Goal: Answer question/provide support: Share knowledge or assist other users

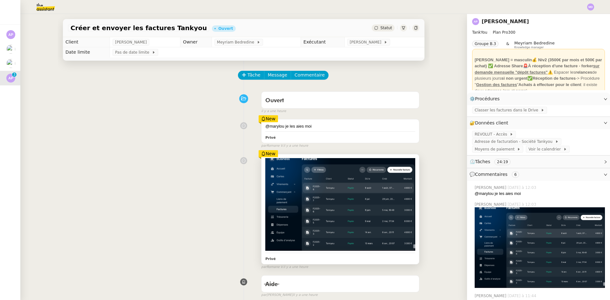
scroll to position [58, 0]
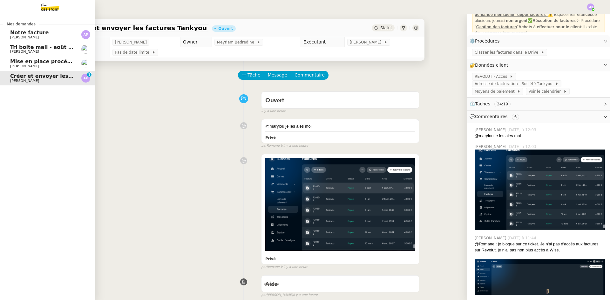
click at [22, 51] on span "[PERSON_NAME]" at bounding box center [24, 52] width 29 height 4
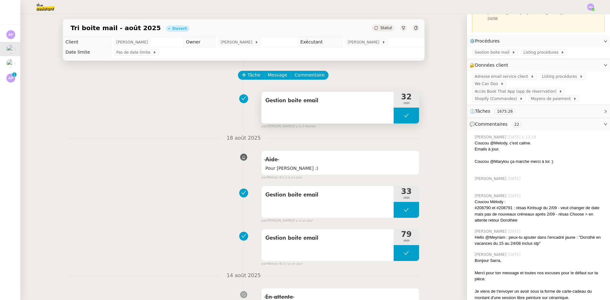
click at [394, 119] on button at bounding box center [406, 116] width 25 height 16
click at [394, 119] on div at bounding box center [400, 116] width 13 height 16
click at [311, 79] on span "Commentaire" at bounding box center [310, 75] width 30 height 7
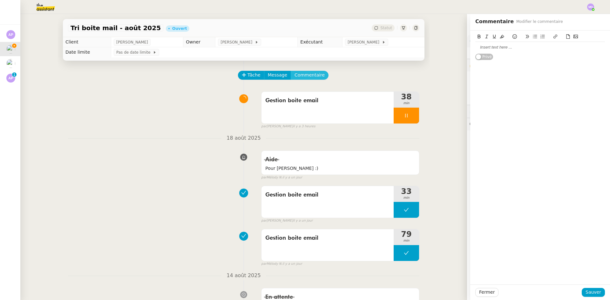
click at [291, 71] on button "Commentaire" at bounding box center [310, 75] width 38 height 9
click at [486, 48] on div at bounding box center [541, 48] width 130 height 6
click at [477, 58] on div "en attente retour Geneviève pour plusieurs choses :" at bounding box center [541, 50] width 130 height 17
click at [479, 55] on div at bounding box center [541, 54] width 130 height 6
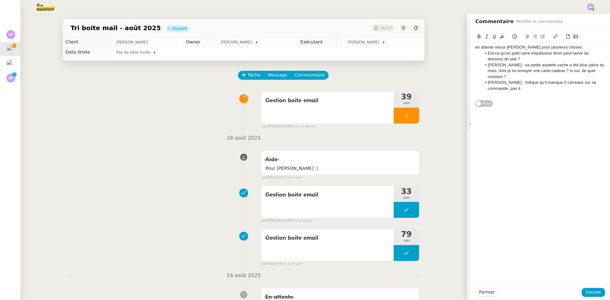
click at [575, 49] on div "en attente retour Geneviève pour plusieurs choses :" at bounding box center [541, 48] width 130 height 6
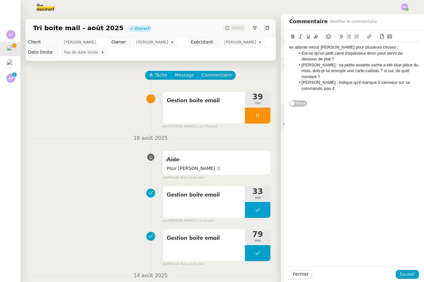
click at [289, 46] on div "en attente retour Geneviève pour plusieurs choses :" at bounding box center [354, 48] width 130 height 6
drag, startPoint x: 393, startPoint y: 45, endPoint x: 277, endPoint y: 48, distance: 116.1
click at [276, 48] on app-ticket "Tri boite mail - août 2025 Ouvert Statut Client Genevieve Landsmann Owner Mélod…" at bounding box center [221, 148] width 403 height 268
click at [306, 36] on icon at bounding box center [308, 36] width 4 height 4
click at [291, 37] on icon at bounding box center [293, 36] width 4 height 4
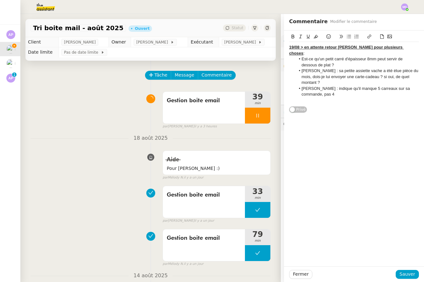
click at [323, 68] on li "Jospéhine Schelle : sa petite assiette vache a été élue pièce du mois, dois-je …" at bounding box center [357, 76] width 124 height 17
click at [408, 46] on div "19/08 > en attente retour Geneviève pour plusieurs choses :" at bounding box center [354, 51] width 130 height 12
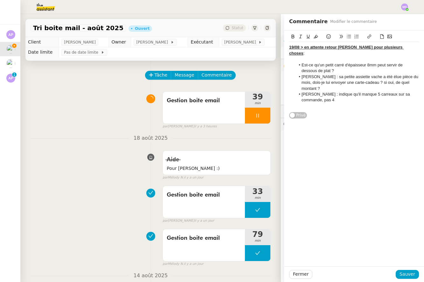
click at [323, 83] on li "Jospéhine Schelle : sa petite assiette vache a été élue pièce du mois, dois-je …" at bounding box center [357, 82] width 124 height 17
click at [331, 101] on li "Chloé Delienne : indique qu'il manque 5 carreaux sur sa commande, pas 4" at bounding box center [357, 103] width 124 height 12
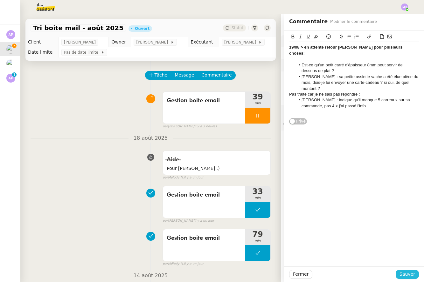
click at [409, 271] on span "Sauver" at bounding box center [407, 274] width 16 height 7
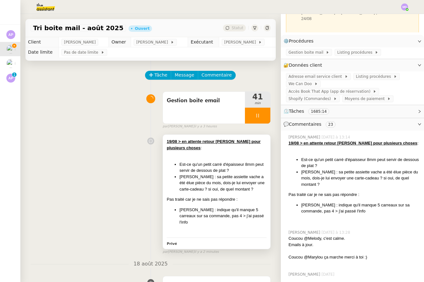
click at [221, 175] on li "Jospéhine Schelle : sa petite assiette vache a été élue pièce du mois, dois-je …" at bounding box center [222, 183] width 87 height 19
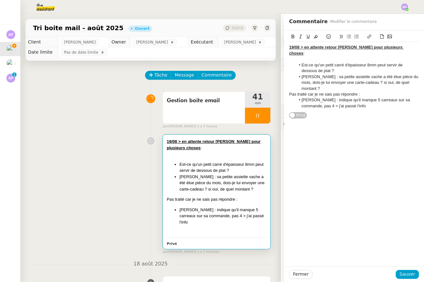
drag, startPoint x: 376, startPoint y: 104, endPoint x: 295, endPoint y: 58, distance: 93.3
click at [295, 58] on div "19/08 > en attente retour Geneviève pour plusieurs choses : Est-ce qu'un petit …" at bounding box center [354, 77] width 130 height 70
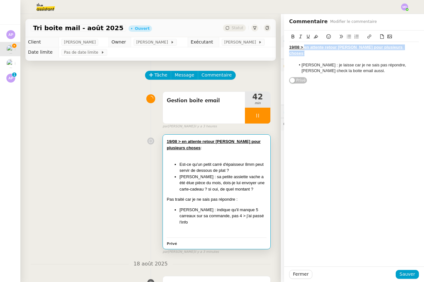
drag, startPoint x: 300, startPoint y: 47, endPoint x: 401, endPoint y: 47, distance: 101.4
click at [401, 47] on div "19/08 > en attente retour Geneviève pour plusieurs choses :" at bounding box center [354, 51] width 130 height 12
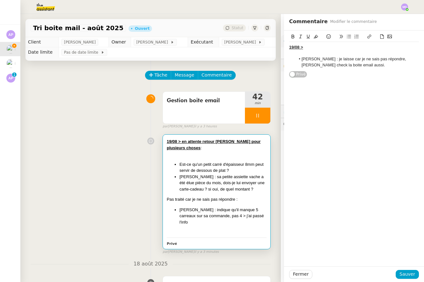
click at [289, 46] on u "19/08 >" at bounding box center [296, 47] width 14 height 5
drag, startPoint x: 320, startPoint y: 48, endPoint x: 279, endPoint y: 48, distance: 40.4
click at [284, 48] on div "Coucou Melody : Faustine Alleaune : je laisse car je ne sais pas répondre, Gene…" at bounding box center [354, 54] width 140 height 47
click at [289, 40] on button at bounding box center [293, 36] width 8 height 7
click at [304, 34] on button at bounding box center [308, 36] width 8 height 7
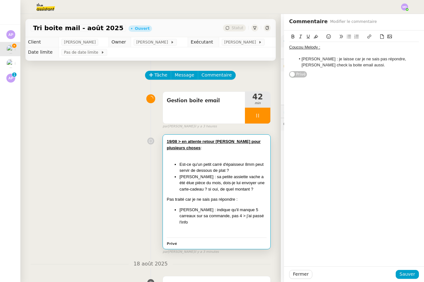
click at [305, 51] on div at bounding box center [354, 54] width 130 height 6
drag, startPoint x: 318, startPoint y: 46, endPoint x: 274, endPoint y: 47, distance: 43.6
click at [274, 47] on app-ticket "Tri boite mail - août 2025 Ouvert Statut Client Genevieve Landsmann Owner Mélod…" at bounding box center [221, 148] width 403 height 268
click at [306, 37] on icon at bounding box center [308, 36] width 4 height 4
click at [317, 70] on div "Coucou Melody : Faustine Alleaune : je laisse car je ne sais pas répondre, Gene…" at bounding box center [354, 56] width 130 height 29
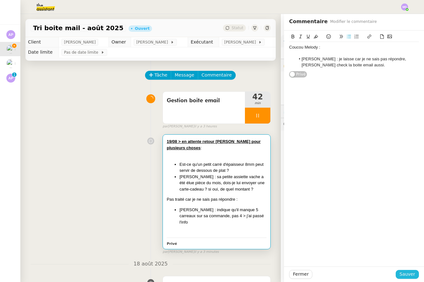
click at [400, 273] on span "Sauver" at bounding box center [407, 274] width 16 height 7
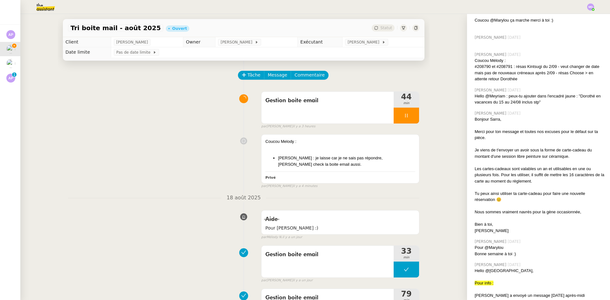
scroll to position [280, 0]
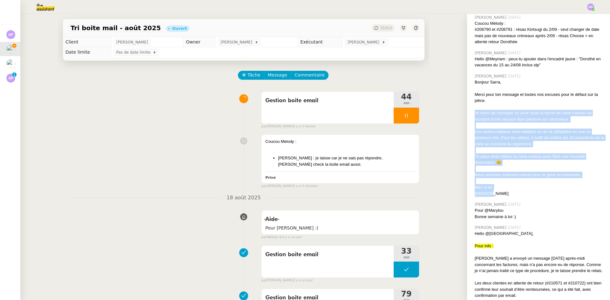
drag, startPoint x: 471, startPoint y: 107, endPoint x: 487, endPoint y: 187, distance: 81.3
click at [487, 187] on div "Bonjour Sarra, Merci pour ton message et toutes nos excuses pour le défaut sur …" at bounding box center [540, 138] width 130 height 118
copy div "Je viens de t'envoyer un avoir sous la forme de carte-cadeau du montant d'une s…"
click at [519, 172] on div "Nous sommes vraiment navrés pour la gène occasionnée," at bounding box center [540, 175] width 130 height 6
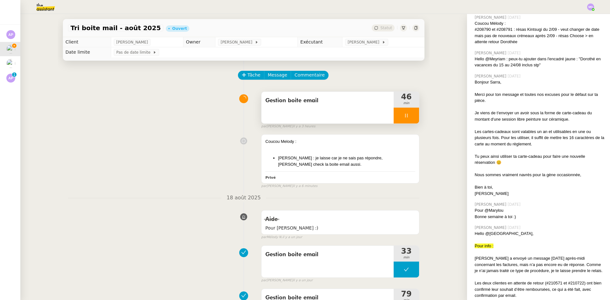
click at [406, 116] on div at bounding box center [406, 116] width 25 height 16
click at [419, 116] on button at bounding box center [419, 116] width 0 height 16
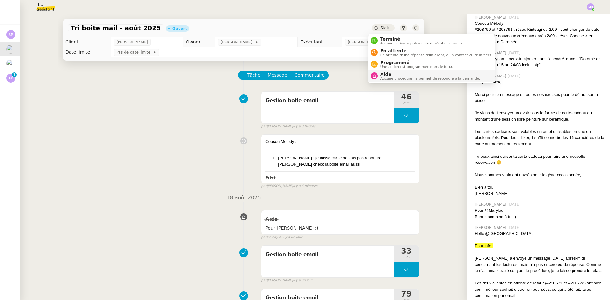
click at [390, 75] on span "Aide" at bounding box center [431, 74] width 100 height 5
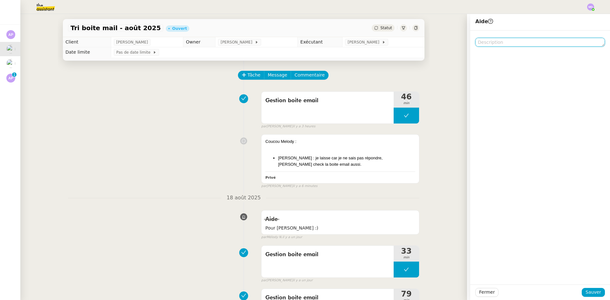
click at [483, 39] on textarea at bounding box center [541, 42] width 130 height 9
drag, startPoint x: 501, startPoint y: 44, endPoint x: 512, endPoint y: 41, distance: 11.8
click at [512, 41] on textarea "pour Melody pt" at bounding box center [541, 42] width 130 height 9
type textarea "pour Melody stp"
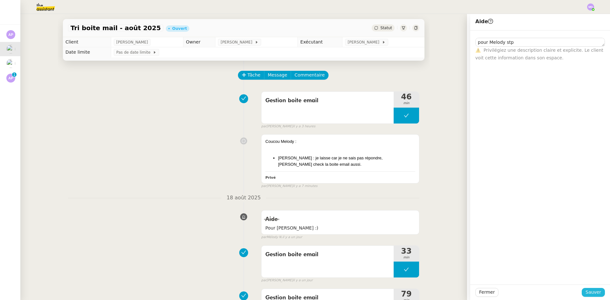
click at [589, 291] on span "Sauver" at bounding box center [594, 292] width 16 height 7
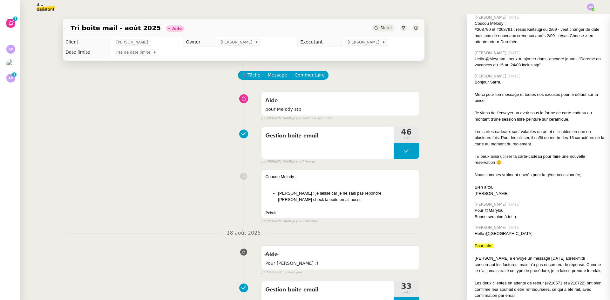
click at [243, 39] on td "[PERSON_NAME]" at bounding box center [257, 42] width 82 height 10
click at [255, 43] on icon at bounding box center [257, 42] width 4 height 4
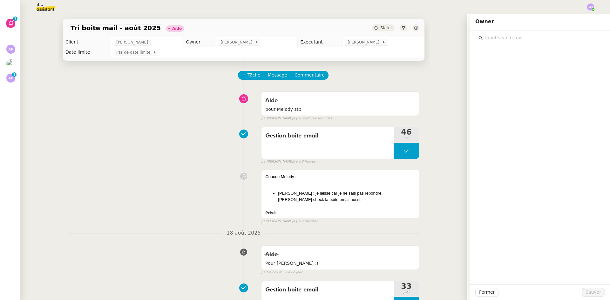
click at [492, 38] on input "text" at bounding box center [542, 38] width 119 height 9
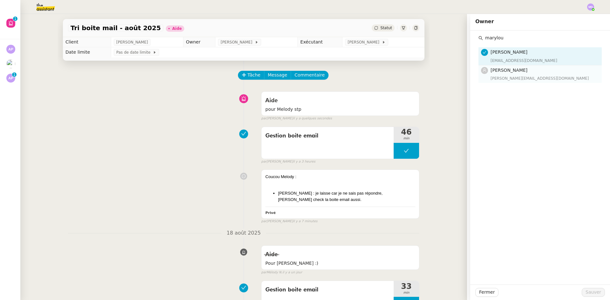
type input "marylou"
click at [494, 74] on div "Marylou Deybach marylou@team.theassistant.com" at bounding box center [544, 74] width 107 height 15
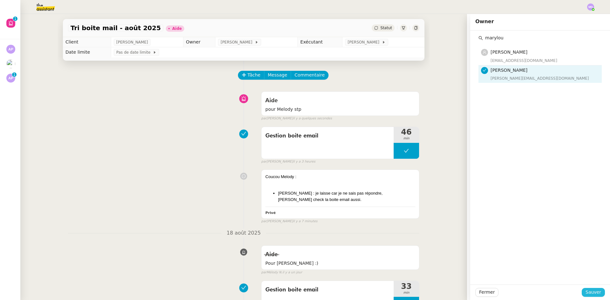
click at [590, 294] on span "Sauver" at bounding box center [594, 292] width 16 height 7
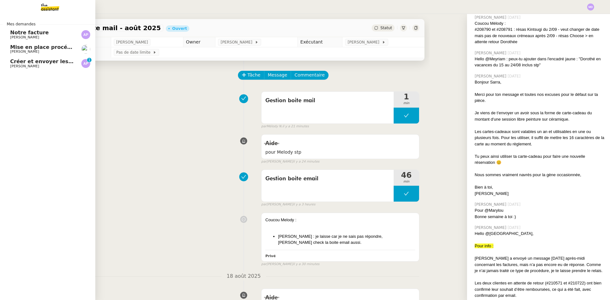
drag, startPoint x: 27, startPoint y: 60, endPoint x: 262, endPoint y: 58, distance: 235.6
click at [27, 60] on span "Créer et envoyer les factures Tankyou" at bounding box center [64, 61] width 109 height 6
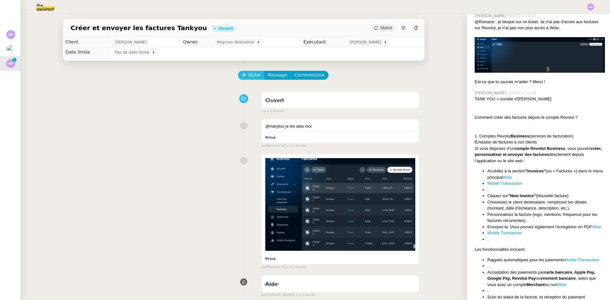
scroll to position [273, 0]
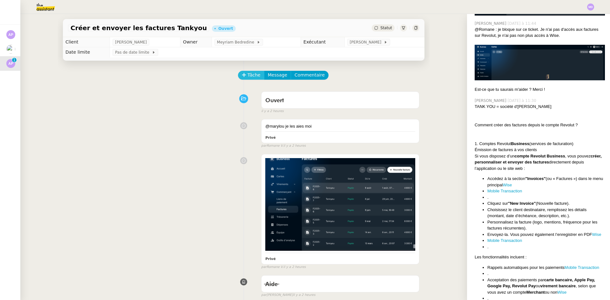
click at [248, 76] on span "Tâche" at bounding box center [254, 75] width 13 height 7
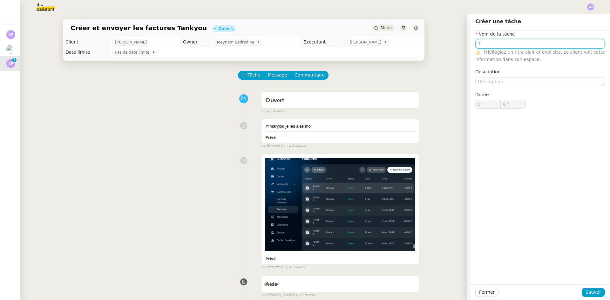
type input "T"
click at [584, 288] on div "Fermer Sauver" at bounding box center [540, 293] width 140 height 16
click at [586, 290] on span "Sauver" at bounding box center [594, 292] width 16 height 7
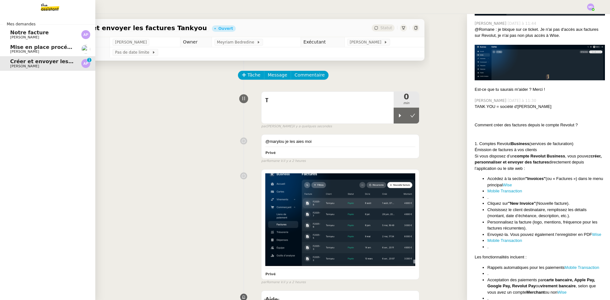
click at [36, 37] on span "[PERSON_NAME]" at bounding box center [24, 37] width 29 height 4
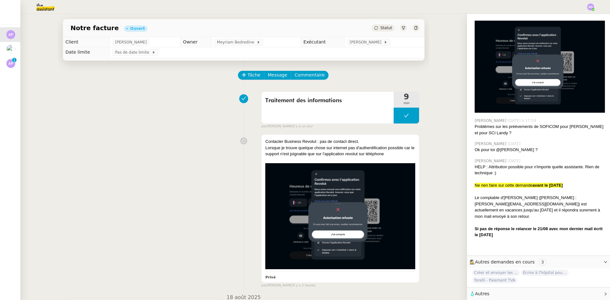
scroll to position [197, 0]
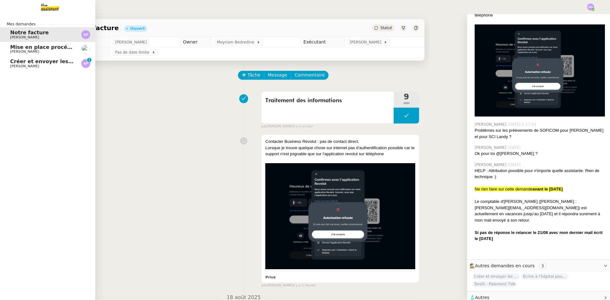
click at [19, 62] on span "Créer et envoyer les factures Tankyou" at bounding box center [64, 61] width 109 height 6
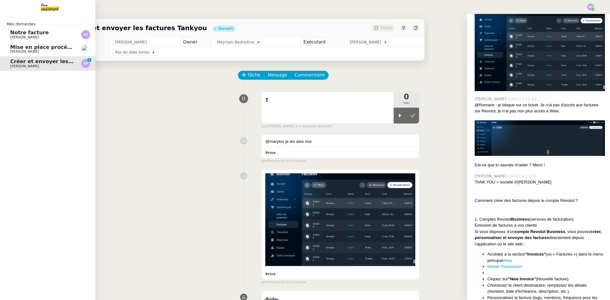
scroll to position [273, 0]
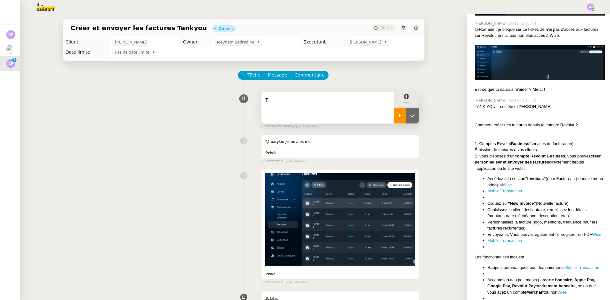
click at [398, 116] on icon at bounding box center [400, 115] width 5 height 5
click at [539, 116] on div at bounding box center [540, 119] width 130 height 6
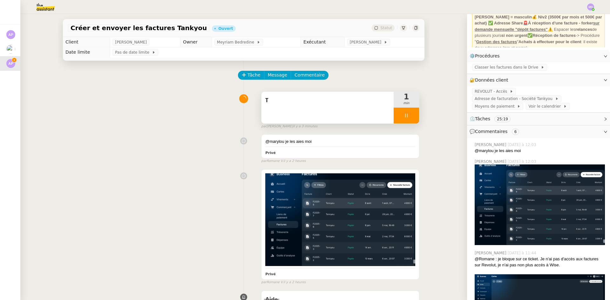
scroll to position [0, 0]
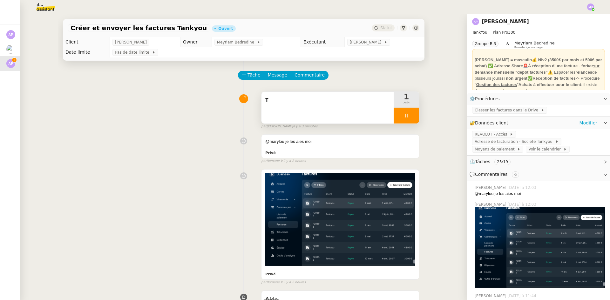
click at [487, 131] on div "REVOLUT - Accès Adresse de facturation - Société Tankyou Moyens de paiement Voi…" at bounding box center [538, 142] width 143 height 26
click at [486, 132] on span "REVOLUT - Accès" at bounding box center [492, 134] width 35 height 6
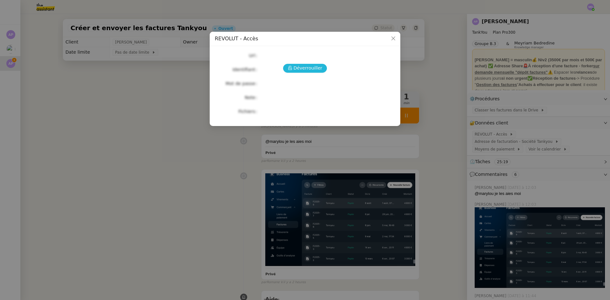
click at [312, 68] on span "Déverrouiller" at bounding box center [308, 68] width 29 height 7
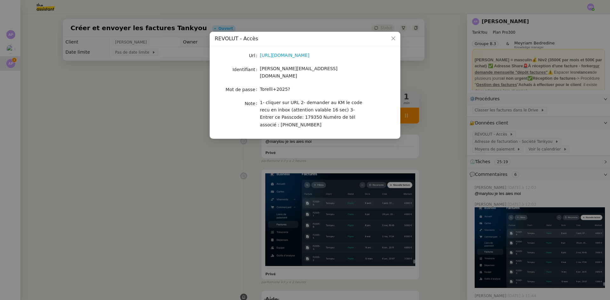
click at [297, 68] on span "[PERSON_NAME][EMAIL_ADDRESS][DOMAIN_NAME]" at bounding box center [299, 72] width 78 height 12
copy span "[PERSON_NAME][EMAIL_ADDRESS][DOMAIN_NAME]"
click at [542, 190] on nz-modal-container "REVOLUT - Accès Url [URL][DOMAIN_NAME] Identifiant [EMAIL_ADDRESS][DOMAIN_NAME]…" at bounding box center [305, 150] width 610 height 300
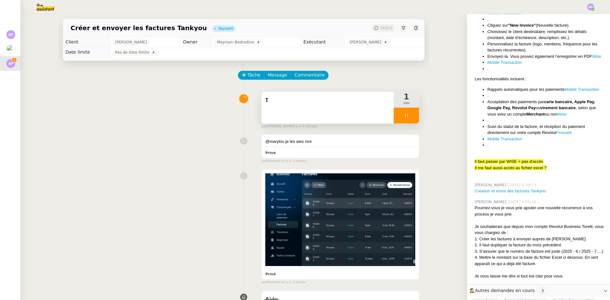
scroll to position [479, 0]
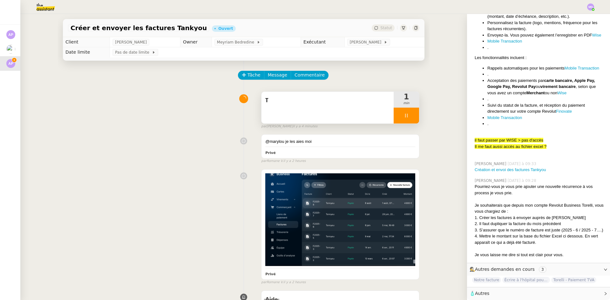
click at [165, 97] on div "T 1 min false par Marylou D. il y a 4 minutes" at bounding box center [244, 109] width 352 height 41
click at [46, 5] on img at bounding box center [40, 7] width 49 height 14
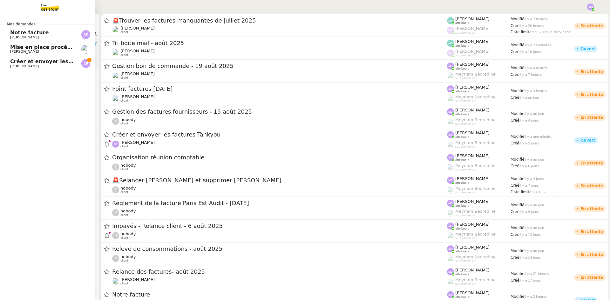
click at [17, 62] on span "Créer et envoyer les factures Tankyou" at bounding box center [64, 61] width 109 height 6
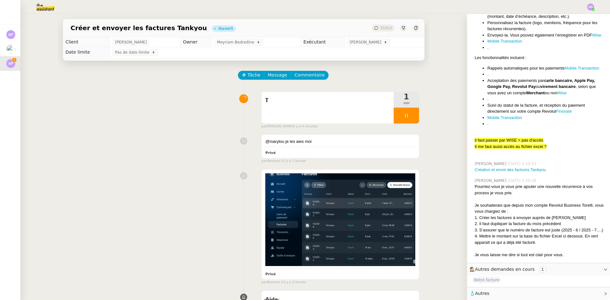
scroll to position [479, 0]
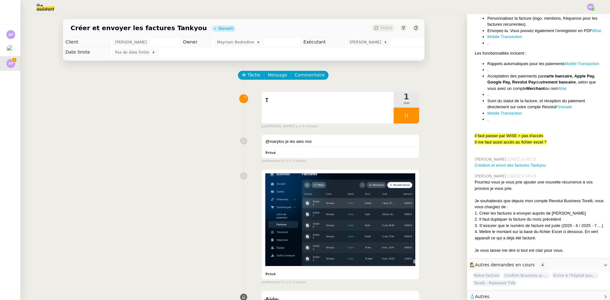
scroll to position [486, 0]
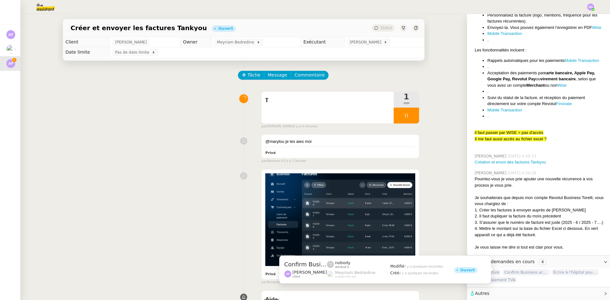
click at [523, 270] on span "Confirm Business account login ⚠️" at bounding box center [527, 273] width 48 height 6
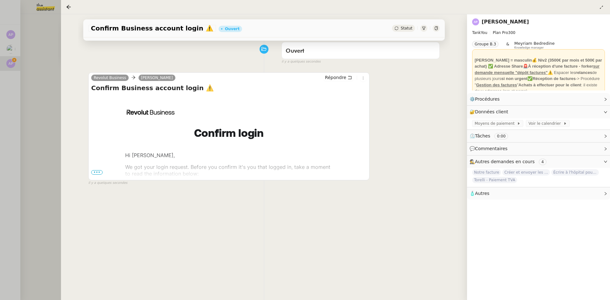
scroll to position [86, 0]
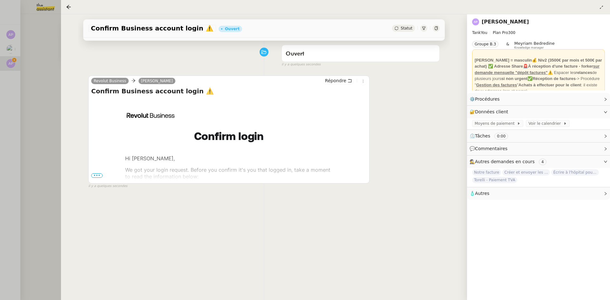
click at [98, 174] on span "•••" at bounding box center [96, 176] width 11 height 4
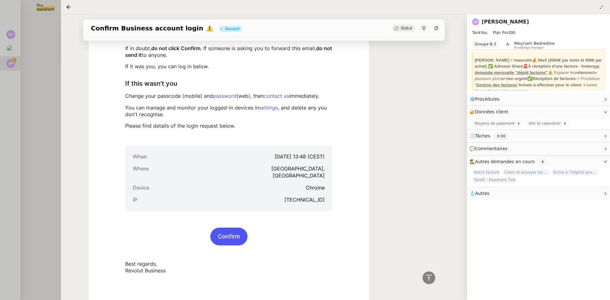
scroll to position [372, 0]
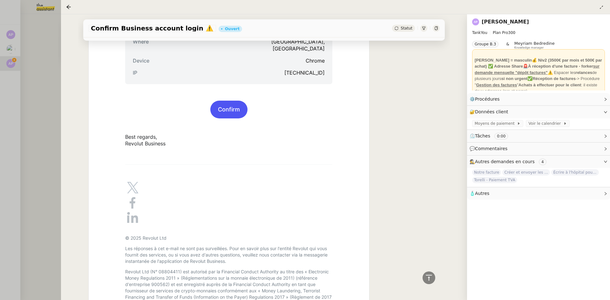
drag, startPoint x: 223, startPoint y: 116, endPoint x: 225, endPoint y: 113, distance: 4.0
click at [223, 116] on td "Confirm" at bounding box center [228, 109] width 207 height 33
click at [231, 101] on link "Confirm" at bounding box center [228, 109] width 37 height 17
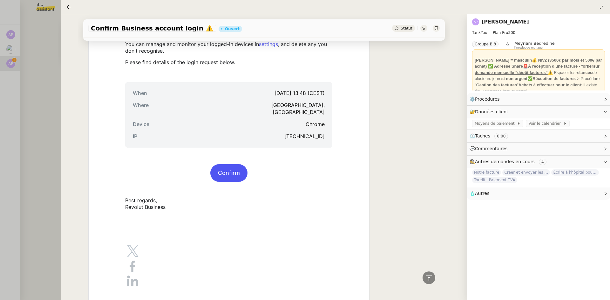
click at [27, 74] on div at bounding box center [305, 150] width 610 height 300
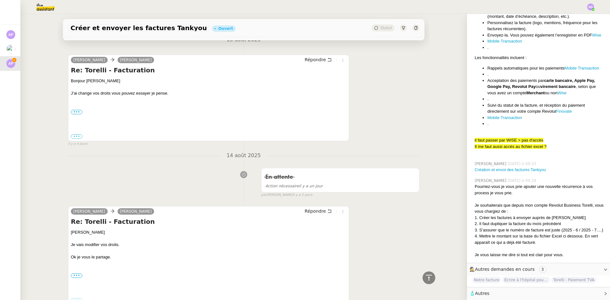
scroll to position [668, 0]
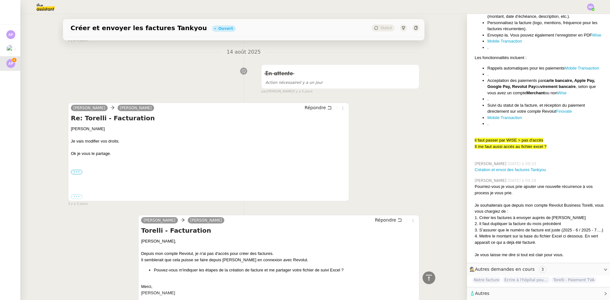
click at [74, 172] on label "•••" at bounding box center [76, 172] width 11 height 4
click at [0, 0] on input "•••" at bounding box center [0, 0] width 0 height 0
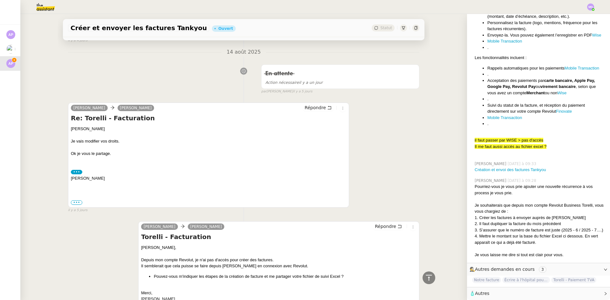
click at [75, 203] on span "•••" at bounding box center [76, 203] width 11 height 4
drag, startPoint x: 65, startPoint y: 198, endPoint x: 78, endPoint y: 206, distance: 14.9
click at [74, 204] on div "Tâche Message Commentaire Veuillez patienter une erreur s'est produite 👌👌👌 mess…" at bounding box center [244, 291] width 372 height 1796
click at [78, 206] on div "••• Le [DATE] 17:03, [PERSON_NAME] < [EMAIL_ADDRESS][DOMAIN_NAME] > a écrit : […" at bounding box center [209, 203] width 276 height 6
click at [74, 202] on label "•••" at bounding box center [76, 203] width 11 height 4
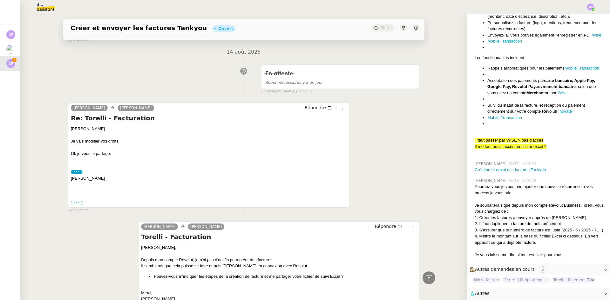
click at [0, 0] on input "•••" at bounding box center [0, 0] width 0 height 0
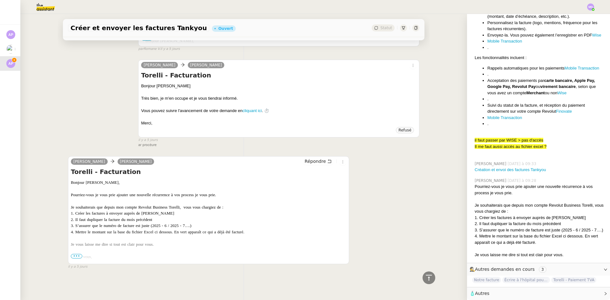
scroll to position [1876, 0]
click at [74, 255] on span "•••" at bounding box center [76, 257] width 11 height 4
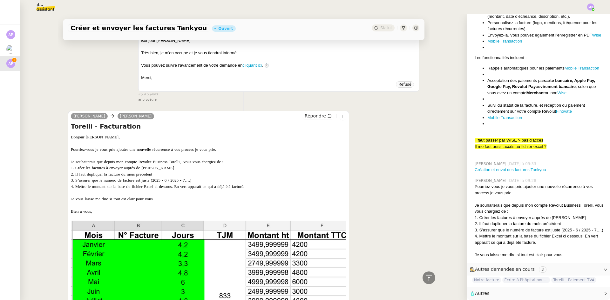
scroll to position [2003, 0]
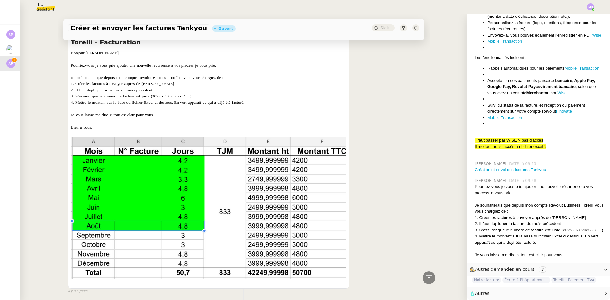
click at [193, 234] on img at bounding box center [209, 208] width 276 height 143
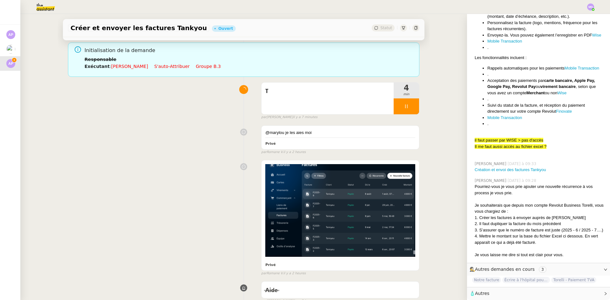
scroll to position [0, 0]
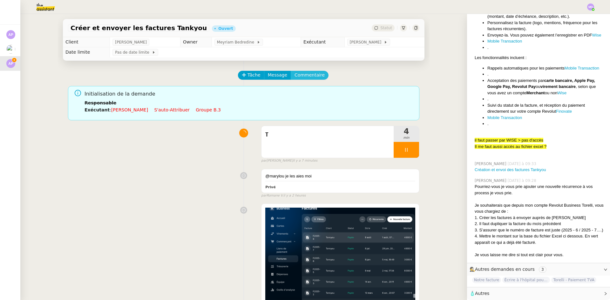
click at [309, 72] on span "Commentaire" at bounding box center [310, 75] width 30 height 7
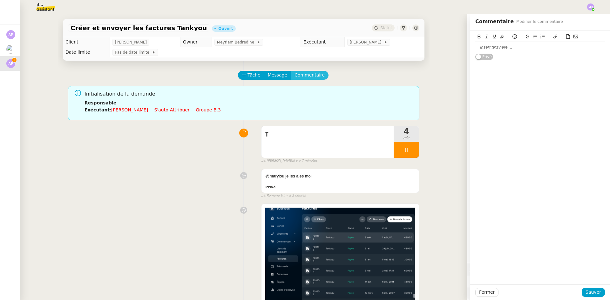
scroll to position [479, 0]
click at [481, 47] on div at bounding box center [541, 48] width 130 height 6
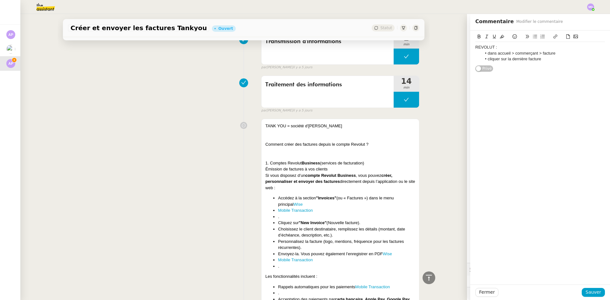
scroll to position [1367, 0]
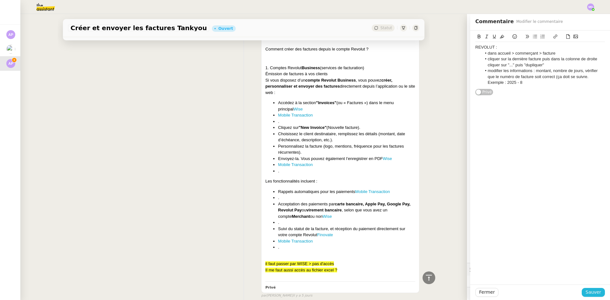
click at [587, 291] on span "Sauver" at bounding box center [594, 292] width 16 height 7
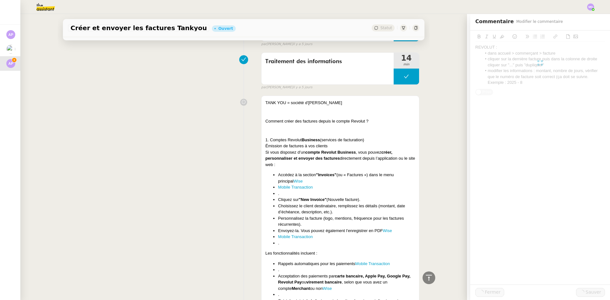
scroll to position [1439, 0]
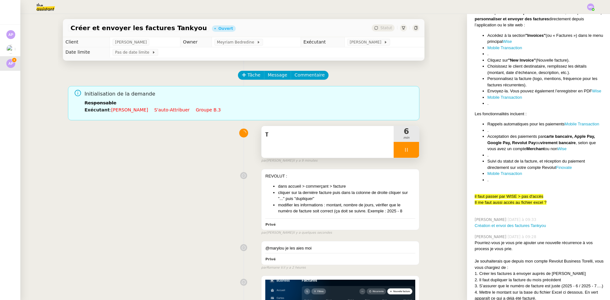
click at [397, 146] on div at bounding box center [406, 150] width 25 height 16
click at [398, 146] on div at bounding box center [400, 150] width 13 height 16
click at [366, 213] on li "modifier les informations : montant, nombre de jours, vérifier que le numéro de…" at bounding box center [346, 208] width 137 height 12
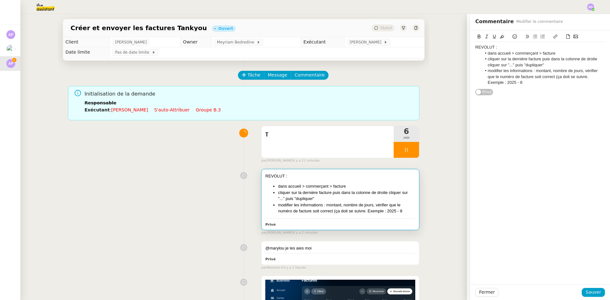
click at [500, 71] on li "modifier les informations : montant, nombre de jours, vérifier que le numéro de…" at bounding box center [544, 76] width 124 height 17
click at [500, 70] on li "modifier les informations : montant, nombre de jours, vérifier que le numéro de…" at bounding box center [544, 76] width 124 height 17
click at [586, 291] on span "Sauver" at bounding box center [594, 292] width 16 height 7
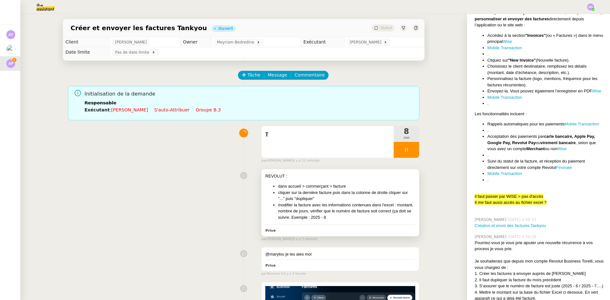
click at [356, 215] on li "modifier la facture avec les informations contenues dans l'excel : montant, nom…" at bounding box center [346, 211] width 137 height 19
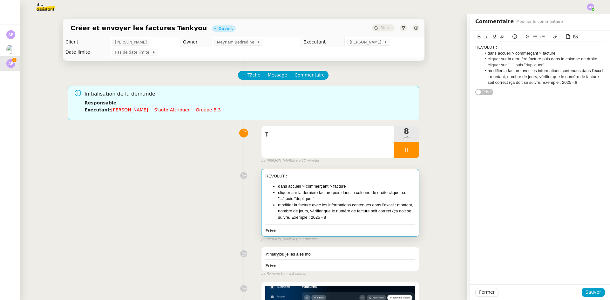
click at [580, 82] on li "modifier la facture avec les informations contenues dans l'excel : montant, nom…" at bounding box center [544, 76] width 124 height 17
click at [594, 294] on span "Sauver" at bounding box center [594, 292] width 16 height 7
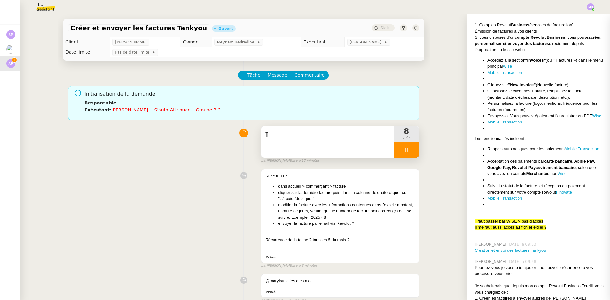
click at [316, 143] on div "T" at bounding box center [328, 142] width 132 height 32
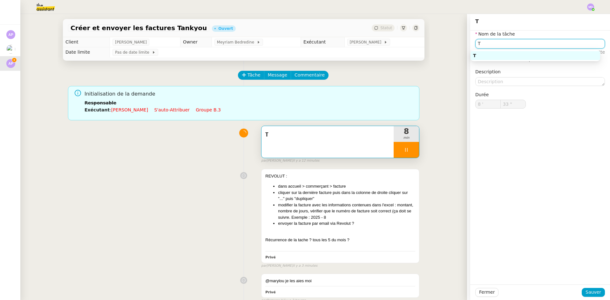
click at [489, 46] on input "T" at bounding box center [541, 43] width 130 height 9
type input "34 ""
type input "Traitement"
type input "35 ""
type input "Traitement"
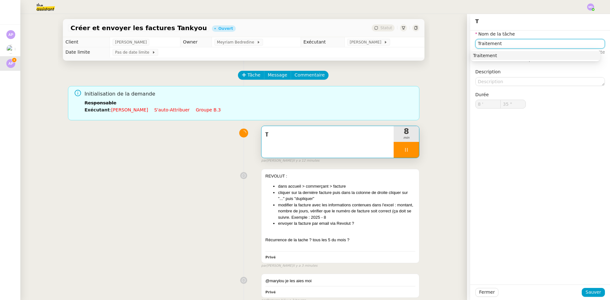
type input "36 ""
type input "T"
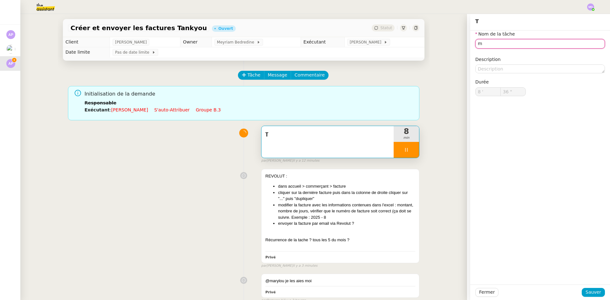
type input "mi"
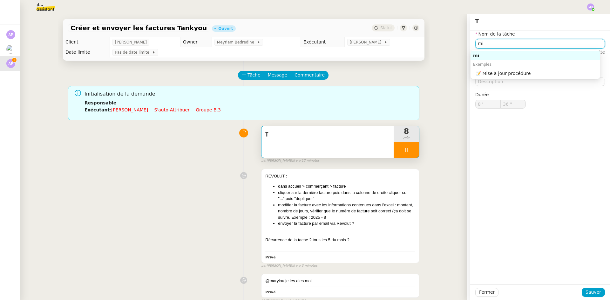
type input "37 ""
type input "mise"
type input "38 ""
click at [491, 68] on div "Exemples" at bounding box center [536, 64] width 130 height 9
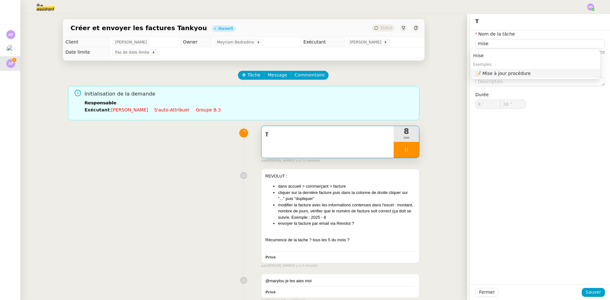
click at [491, 73] on div "📝 Mise à jour procédure" at bounding box center [537, 74] width 122 height 6
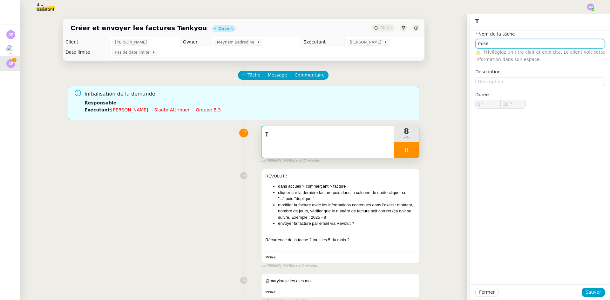
type input "Mise à jour procédure"
drag, startPoint x: 484, startPoint y: 44, endPoint x: 495, endPoint y: 44, distance: 11.1
click at [495, 44] on input "Mise à jour procédure" at bounding box center [541, 43] width 130 height 9
type input "40 ""
type input "Mise en pl procédure"
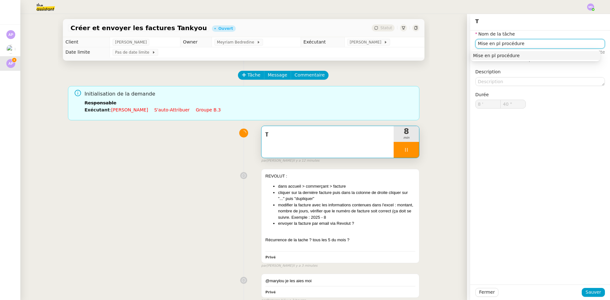
type input "41 ""
type input "Mise en place de procédure"
type input "42 ""
type input "Mise en place de l procédure"
type input "43 ""
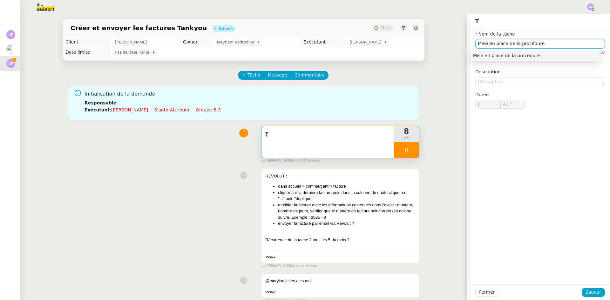
type input "Mise en place de la procédure"
type input "44 ""
click at [515, 58] on div "Mise en place de la procédure" at bounding box center [535, 56] width 125 height 6
type input "Mise en place de la procédure"
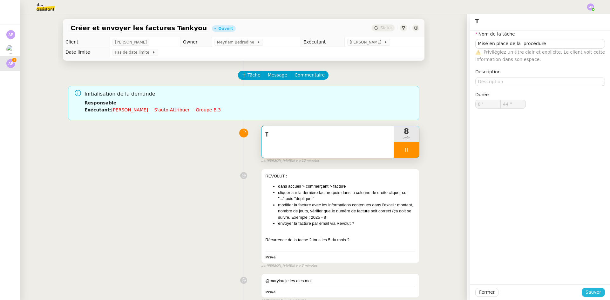
click at [587, 290] on span "Sauver" at bounding box center [594, 292] width 16 height 7
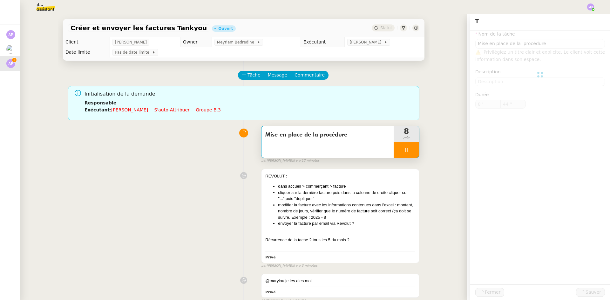
type input "45 ""
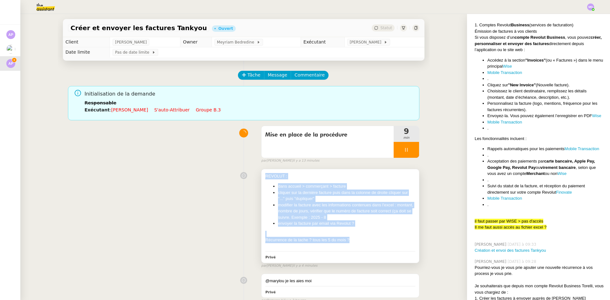
drag, startPoint x: 348, startPoint y: 241, endPoint x: 261, endPoint y: 176, distance: 109.0
click at [262, 176] on div "REVOLUT : dans accueil > commerçant > facture cliquer sur la dernière facture p…" at bounding box center [341, 216] width 158 height 94
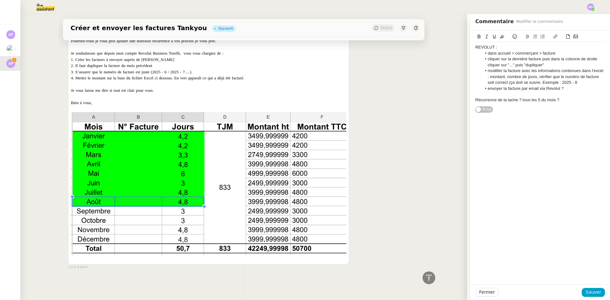
scroll to position [2071, 0]
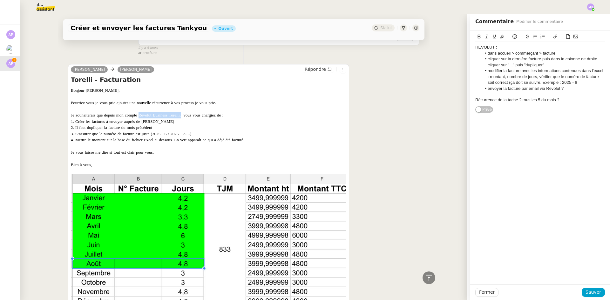
drag, startPoint x: 136, startPoint y: 114, endPoint x: 178, endPoint y: 113, distance: 42.0
click at [178, 113] on span "Je souhaiterais que depuis mon compte Revolut Business Torelli, vous vous charg…" at bounding box center [147, 115] width 153 height 5
copy span "Revolut Business Torelli,"
click at [596, 296] on span "Sauver" at bounding box center [594, 292] width 16 height 7
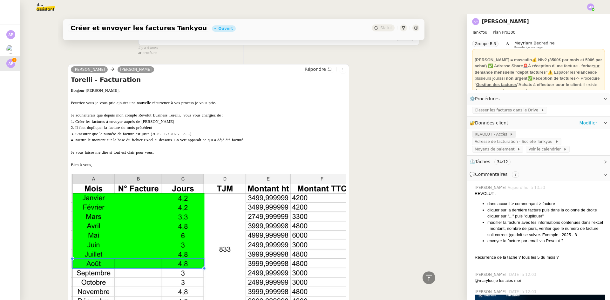
click at [491, 136] on span "REVOLUT - Accès" at bounding box center [492, 134] width 35 height 6
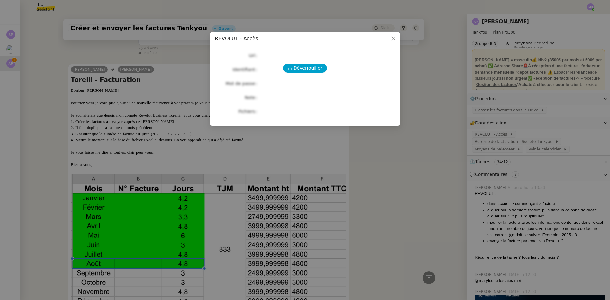
click at [299, 61] on div "Déverrouiller Url Identifiant Mot de passe Note Fichiers Upload" at bounding box center [305, 83] width 181 height 65
click at [297, 65] on span "Déverrouiller" at bounding box center [308, 68] width 29 height 7
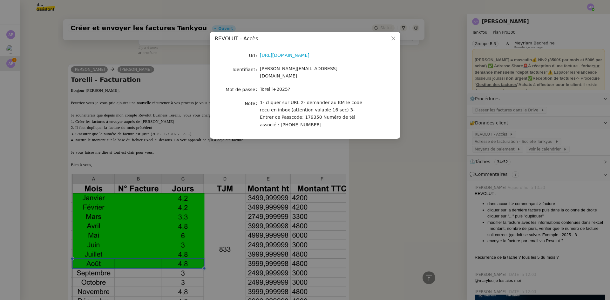
click at [147, 133] on nz-modal-container "REVOLUT - Accès Url [URL][DOMAIN_NAME] Identifiant [EMAIL_ADDRESS][DOMAIN_NAME]…" at bounding box center [305, 150] width 610 height 300
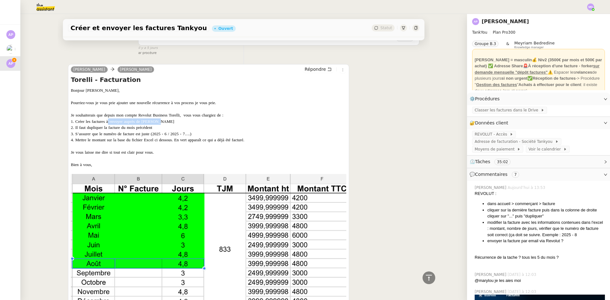
drag, startPoint x: 109, startPoint y: 121, endPoint x: 156, endPoint y: 120, distance: 46.4
click at [156, 120] on div "1. Créer les factures à envoyer auprès de [PERSON_NAME]" at bounding box center [209, 122] width 276 height 6
copy span "envoyer auprès de [PERSON_NAME]"
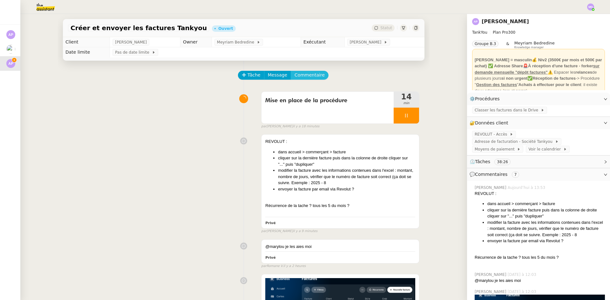
click at [301, 72] on span "Commentaire" at bounding box center [310, 75] width 30 height 7
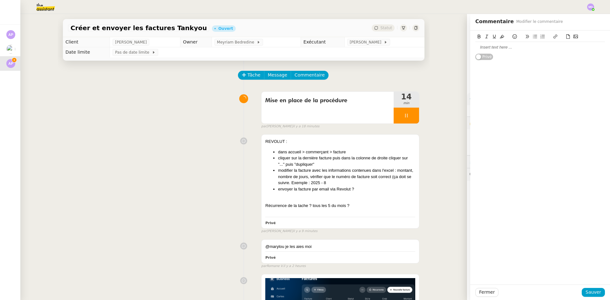
click at [497, 48] on div at bounding box center [541, 48] width 130 height 6
drag, startPoint x: 544, startPoint y: 48, endPoint x: 458, endPoint y: 46, distance: 85.5
click at [458, 46] on app-ticket "Créer et envoyer les factures Tankyou Ouvert Statut Client [PERSON_NAME] Owner …" at bounding box center [315, 157] width 590 height 286
click at [553, 36] on icon at bounding box center [555, 36] width 4 height 4
paste input "[URL][DOMAIN_NAME]"
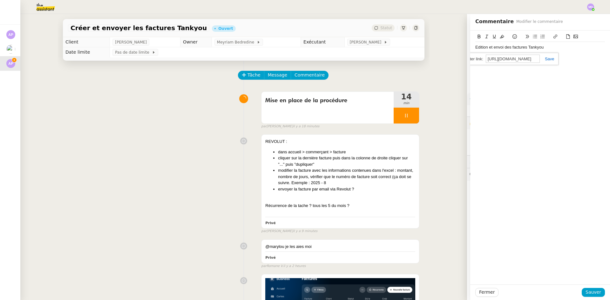
scroll to position [0, 143]
type input "[URL][DOMAIN_NAME]"
click at [540, 59] on link at bounding box center [547, 59] width 15 height 5
click at [588, 289] on span "Sauver" at bounding box center [594, 292] width 16 height 7
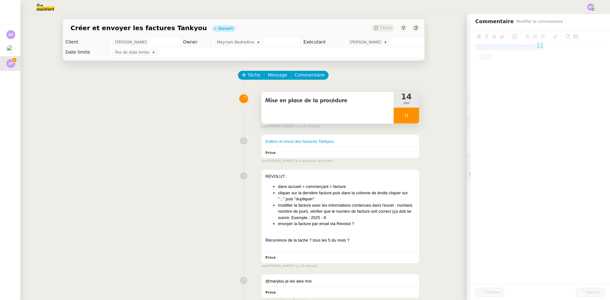
click at [398, 117] on div at bounding box center [406, 116] width 25 height 16
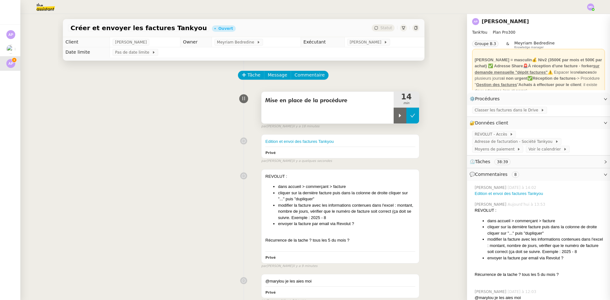
click at [410, 114] on icon at bounding box center [412, 115] width 5 height 5
click at [240, 72] on button "Tâche" at bounding box center [251, 75] width 26 height 9
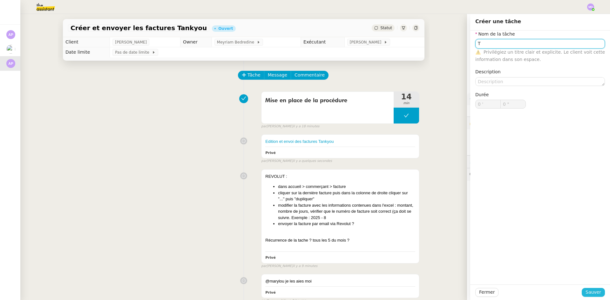
type input "T"
click at [592, 293] on span "Sauver" at bounding box center [594, 292] width 16 height 7
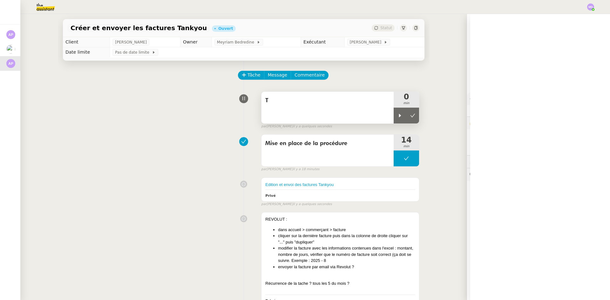
drag, startPoint x: 388, startPoint y: 113, endPoint x: 380, endPoint y: 115, distance: 7.7
click at [388, 114] on div "T" at bounding box center [328, 108] width 132 height 32
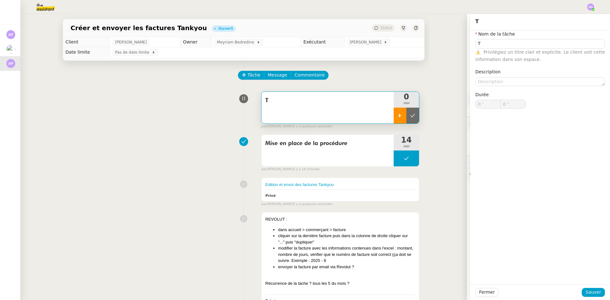
click at [394, 113] on div at bounding box center [400, 116] width 13 height 16
drag, startPoint x: 352, startPoint y: 111, endPoint x: 421, endPoint y: 85, distance: 73.4
click at [352, 111] on div "T" at bounding box center [328, 108] width 132 height 32
type input "T"
type input "0 '"
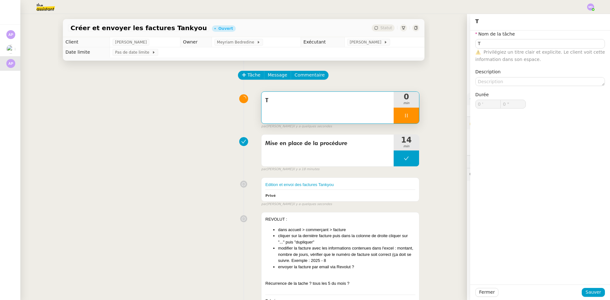
type input "0 ""
type input "T"
type input "0 '"
type input "0 ""
click at [492, 43] on input "T" at bounding box center [541, 43] width 130 height 9
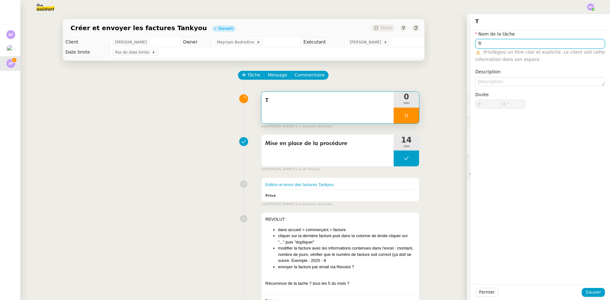
type input "Tra"
type input "1 ""
type input "Transmiss"
type input "2 ""
type input "Transmission d"
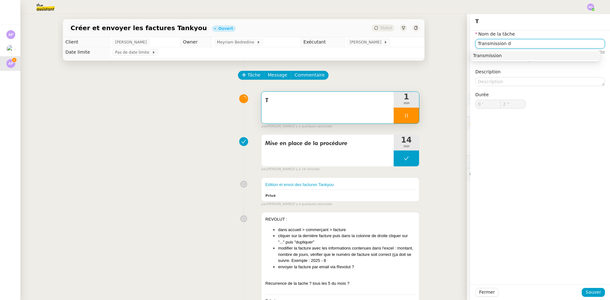
type input "3 ""
type input "Transmission d'inform"
type input "4 ""
type input "Transmission d'informations"
type input "5 ""
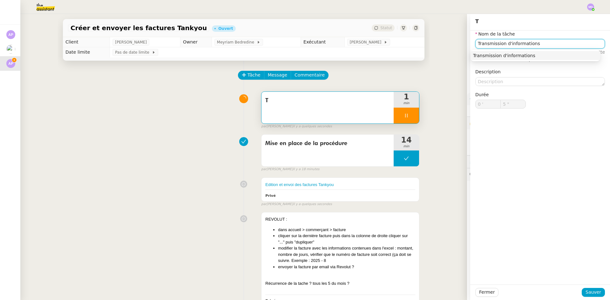
type input "Transmission d'informations"
click at [508, 60] on div "Transmission d'informations" at bounding box center [536, 55] width 130 height 11
click at [515, 57] on div "Transmission d'informations" at bounding box center [535, 56] width 125 height 6
type input "6 ""
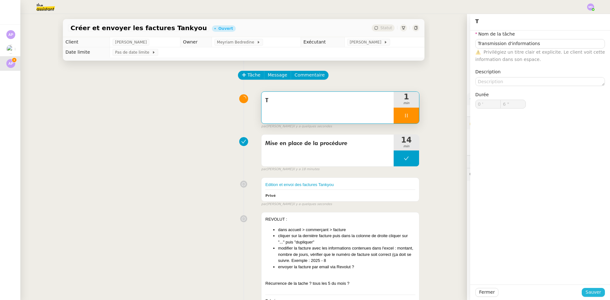
click at [590, 291] on span "Sauver" at bounding box center [594, 292] width 16 height 7
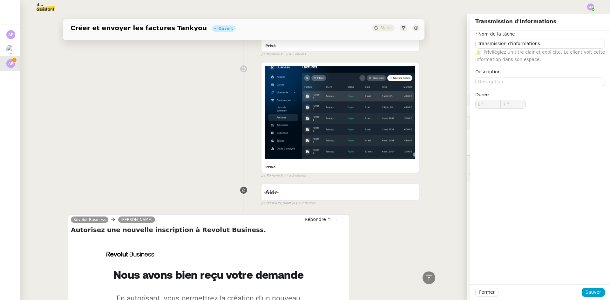
scroll to position [381, 0]
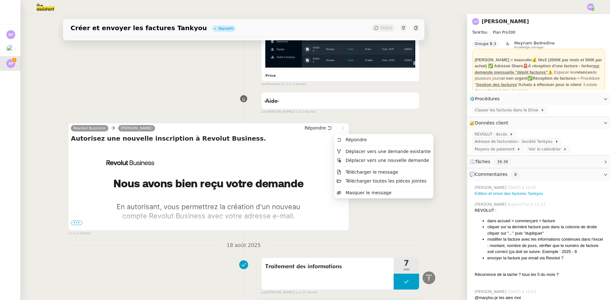
drag, startPoint x: 354, startPoint y: 192, endPoint x: 343, endPoint y: 193, distance: 10.2
click at [353, 192] on span "Masquer le message" at bounding box center [369, 192] width 46 height 5
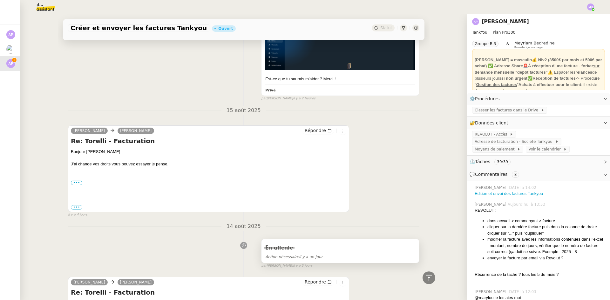
scroll to position [604, 0]
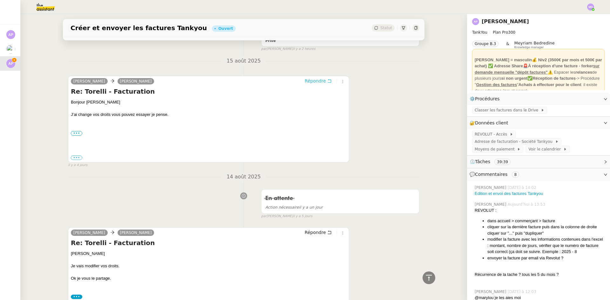
click at [316, 81] on span "Répondre" at bounding box center [315, 81] width 21 height 6
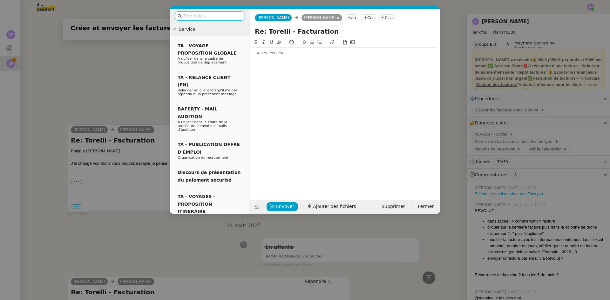
scroll to position [653, 0]
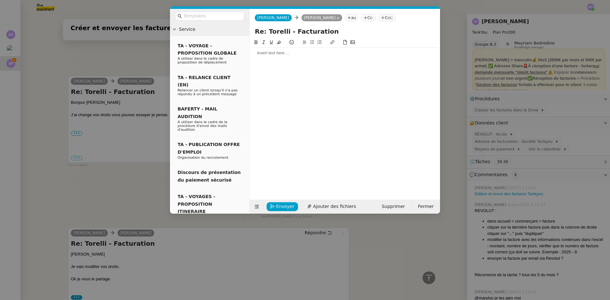
click at [263, 50] on div at bounding box center [344, 53] width 185 height 6
drag, startPoint x: 261, startPoint y: 60, endPoint x: 250, endPoint y: 65, distance: 12.5
click at [247, 65] on nz-layout "Service TA - VOYAGE - PROPOSITION GLOBALE A utiliser dans le cadre de propositi…" at bounding box center [305, 111] width 270 height 205
click at [260, 62] on div "j'ai" at bounding box center [344, 65] width 185 height 6
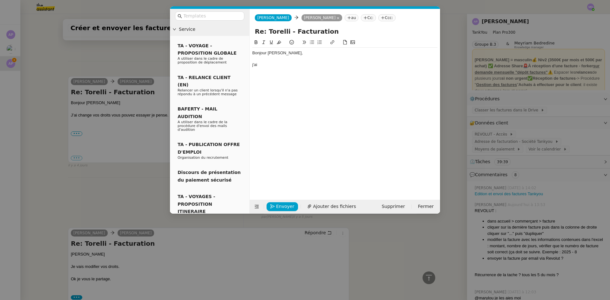
click at [260, 66] on div "j'ai" at bounding box center [344, 65] width 185 height 6
click at [256, 67] on div "j'ai" at bounding box center [344, 65] width 185 height 6
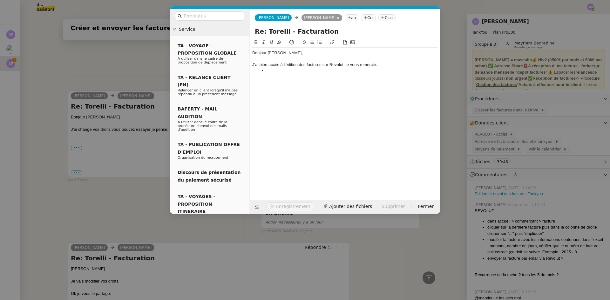
scroll to position [686, 0]
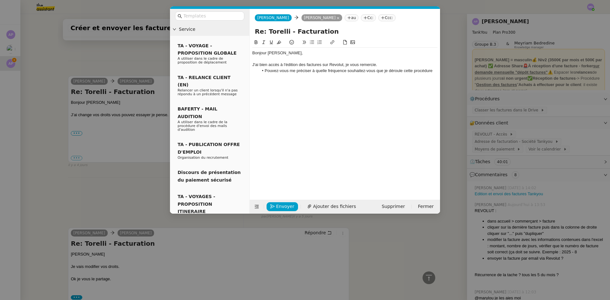
drag, startPoint x: 298, startPoint y: 71, endPoint x: 435, endPoint y: 71, distance: 137.0
click at [435, 71] on body "Mes demandes Notre facture [PERSON_NAME] Mise en place procédure - relevés banc…" at bounding box center [305, 150] width 610 height 300
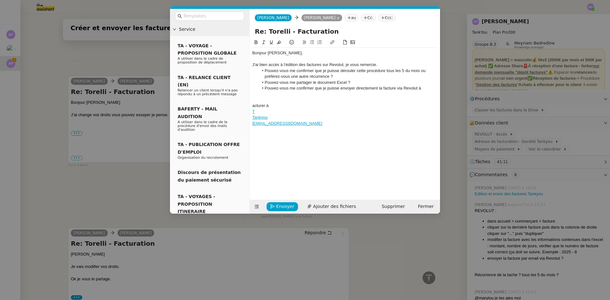
scroll to position [736, 0]
drag, startPoint x: 257, startPoint y: 112, endPoint x: 251, endPoint y: 96, distance: 17.5
click at [251, 96] on nz-spin "Bonjour [PERSON_NAME], J'ai bien accès à l'édition des factures sur Revolut, je…" at bounding box center [345, 116] width 190 height 154
click at [319, 96] on li "Pouvez-vous me confirmer que je puisse envoyer directement la facture via Revol…" at bounding box center [348, 92] width 179 height 12
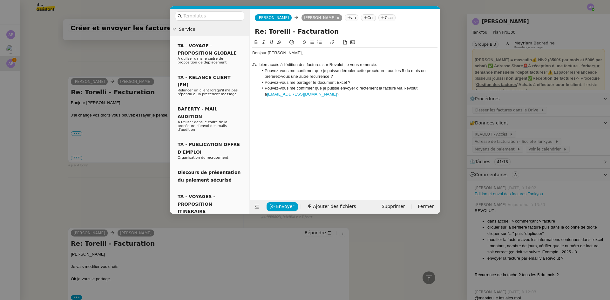
click at [345, 75] on li "Pouvez-vous me confirmer que je puisse dérouler cette procédure tous les 5 du m…" at bounding box center [348, 74] width 179 height 12
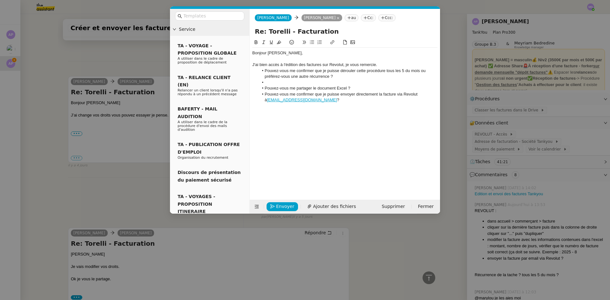
scroll to position [711, 0]
click at [122, 187] on nz-modal-container "Service TA - VOYAGE - PROPOSITION GLOBALE A utiliser dans le cadre de propositi…" at bounding box center [305, 150] width 610 height 300
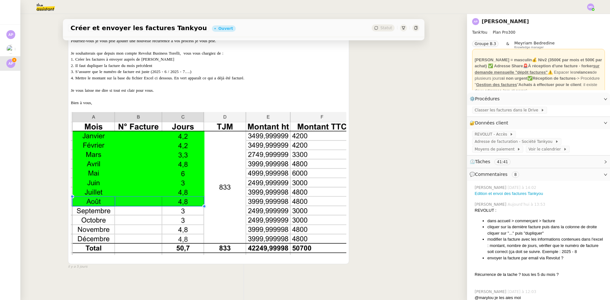
scroll to position [0, 0]
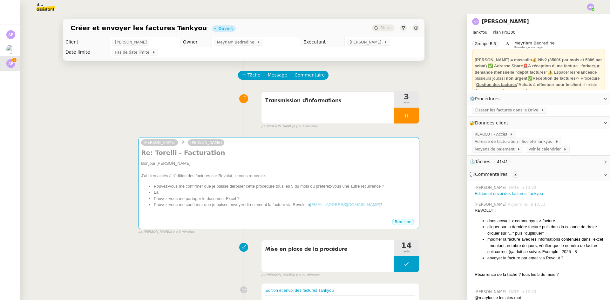
click at [293, 240] on div "Mise en place de la procédure 14 min false par [PERSON_NAME] il y a 21 minutes" at bounding box center [244, 257] width 352 height 41
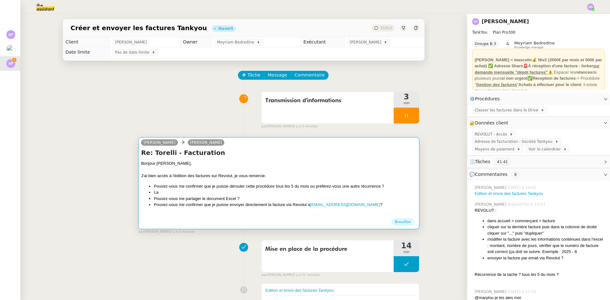
click at [244, 177] on div "J'ai bien accès à l'édition des factures sur Revolut, je vous remercie." at bounding box center [279, 176] width 276 height 6
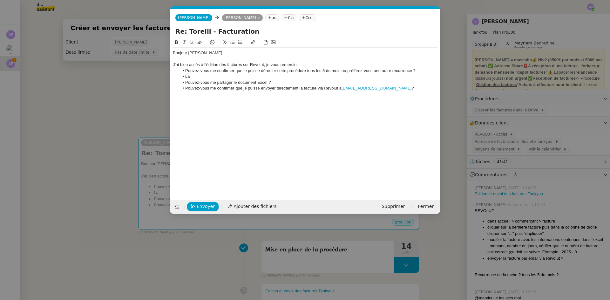
scroll to position [0, 13]
click at [325, 72] on li "Pouvez-vous me confirmer que je puisse dérouler cette procédure tous les 5 du m…" at bounding box center [308, 71] width 259 height 6
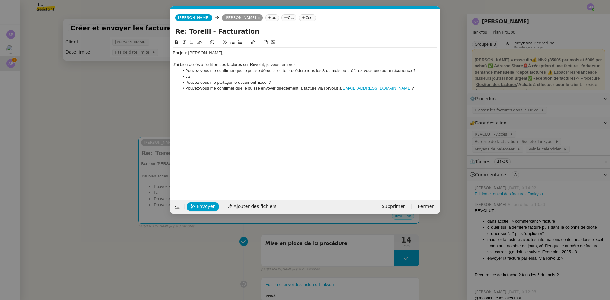
click at [341, 70] on li "Pouvez-vous me confirmer que je puisse dérouler cette procédure tous les 8 du m…" at bounding box center [308, 71] width 259 height 6
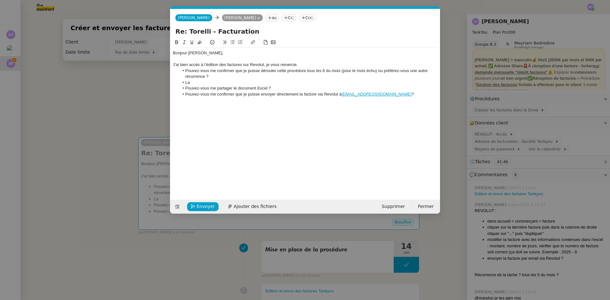
click at [199, 83] on li "La" at bounding box center [308, 83] width 259 height 6
drag, startPoint x: 186, startPoint y: 83, endPoint x: 174, endPoint y: 83, distance: 11.8
click at [174, 83] on ul "Pouvez-vous me confirmer que je puisse dérouler cette procédure tous les 8 du m…" at bounding box center [305, 82] width 265 height 29
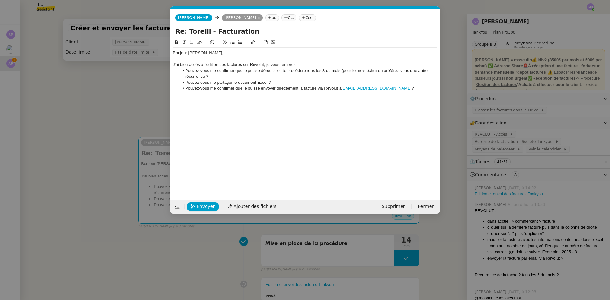
click at [303, 65] on div "J'ai bien accès à l'édition des factures sur Revolut, je vous remercie." at bounding box center [305, 65] width 265 height 6
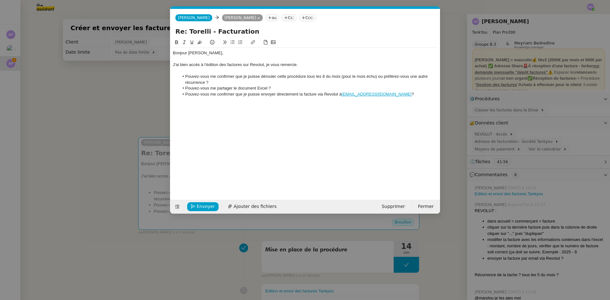
click at [400, 95] on li "Pouvez-vous me confirmer que je puisse envoyer directement la facture via Revol…" at bounding box center [308, 95] width 259 height 6
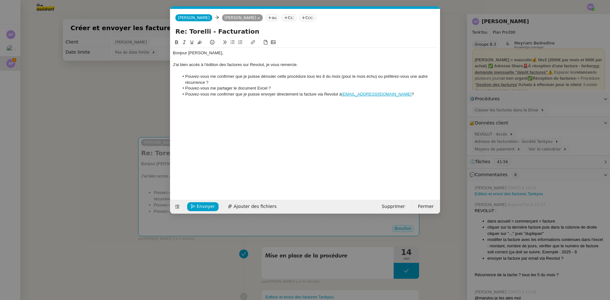
click at [387, 96] on li "Pouvez-vous me confirmer que je puisse envoyer directement la facture via Revol…" at bounding box center [308, 95] width 259 height 6
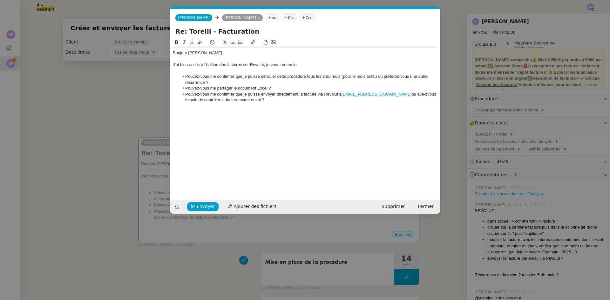
click at [257, 100] on li "Pouvez-vous me confirmer que je puisse envoyer directement la facture via Revol…" at bounding box center [308, 98] width 259 height 12
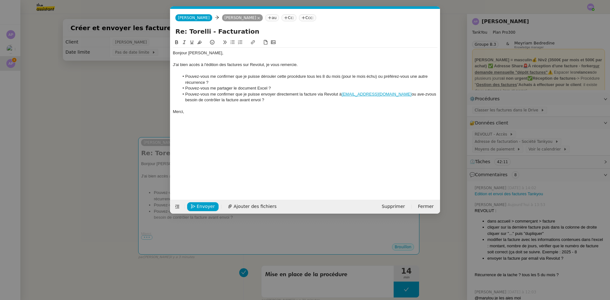
click at [399, 92] on li "Pouvez-vous me confirmer que je puisse envoyer directement la facture via Revol…" at bounding box center [308, 98] width 259 height 12
drag, startPoint x: 395, startPoint y: 95, endPoint x: 425, endPoint y: 94, distance: 30.5
click at [425, 94] on li "Pouvez-vous me confirmer que je puisse envoyer directement la facture via Revol…" at bounding box center [308, 98] width 259 height 12
click at [284, 108] on div at bounding box center [305, 106] width 265 height 6
click at [200, 204] on span "Envoyer" at bounding box center [206, 206] width 18 height 7
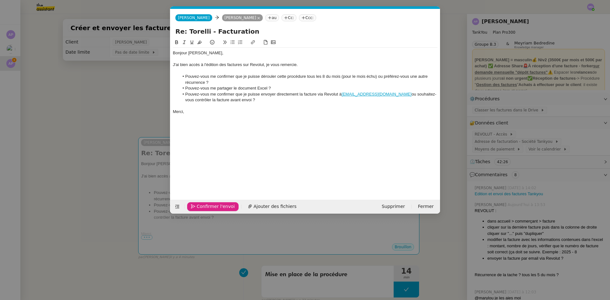
click at [200, 204] on span "Confirmer l'envoi" at bounding box center [216, 206] width 38 height 7
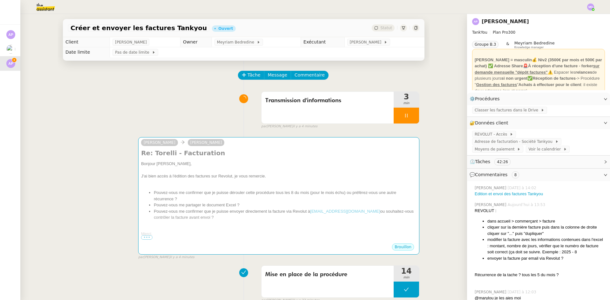
click at [200, 204] on nz-modal-container "Service TA - VOYAGE - PROPOSITION GLOBALE A utiliser dans le cadre de propositi…" at bounding box center [305, 150] width 610 height 300
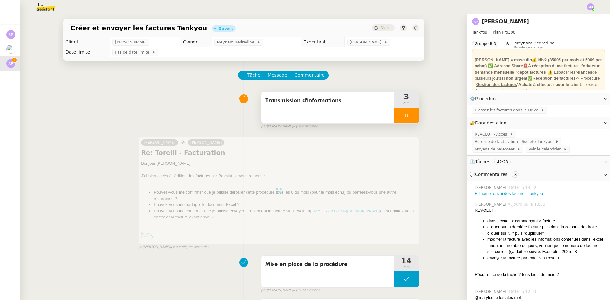
click at [409, 120] on div at bounding box center [406, 116] width 25 height 16
drag, startPoint x: 409, startPoint y: 120, endPoint x: 375, endPoint y: 36, distance: 89.8
click at [409, 117] on button at bounding box center [413, 116] width 13 height 16
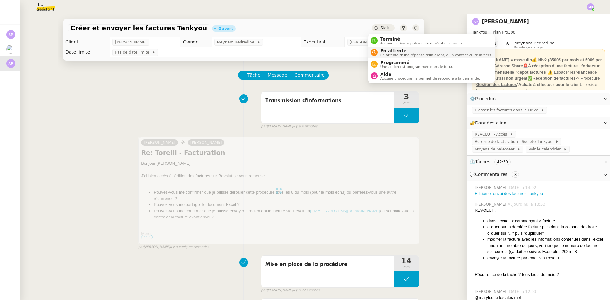
click at [380, 55] on div "En attente En attente d'une réponse d'un client, d'un contact ou d'un tiers." at bounding box center [435, 52] width 114 height 9
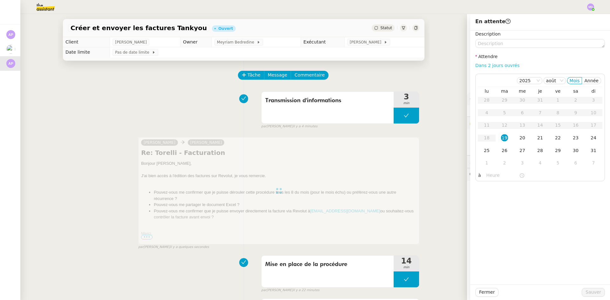
click at [486, 65] on link "Dans 2 jours ouvrés" at bounding box center [498, 65] width 44 height 5
type input "07:00"
click at [595, 290] on span "Sauver" at bounding box center [594, 292] width 16 height 7
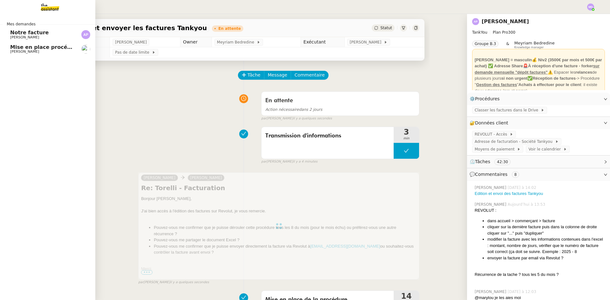
click at [13, 31] on span "Notre facture" at bounding box center [29, 33] width 38 height 6
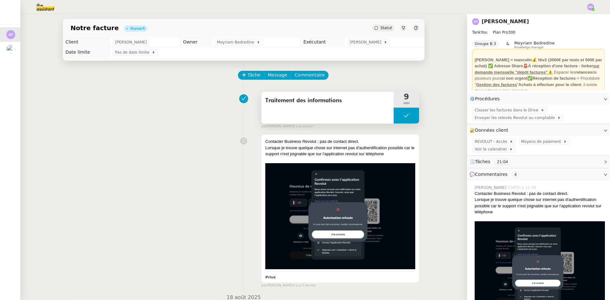
click at [404, 116] on icon at bounding box center [406, 115] width 5 height 5
click at [395, 119] on div at bounding box center [400, 116] width 13 height 16
click at [406, 113] on div at bounding box center [406, 116] width 25 height 16
click at [399, 117] on icon at bounding box center [400, 115] width 2 height 3
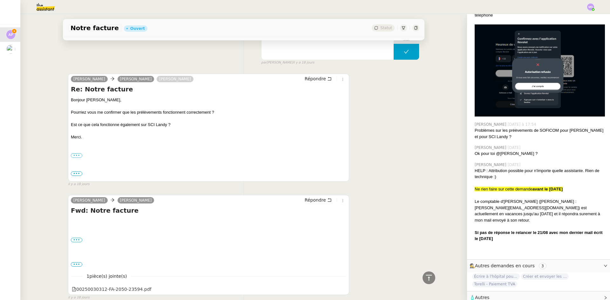
scroll to position [2177, 0]
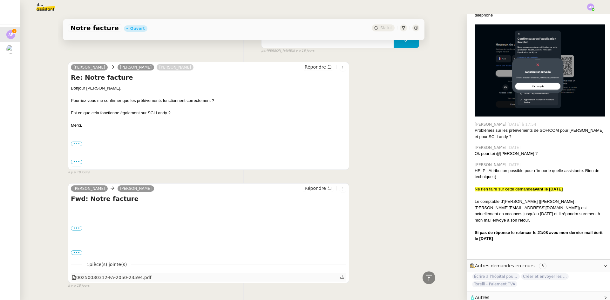
click at [340, 275] on icon at bounding box center [342, 277] width 4 height 4
click at [74, 226] on label "•••" at bounding box center [76, 228] width 11 height 4
click at [0, 0] on input "•••" at bounding box center [0, 0] width 0 height 0
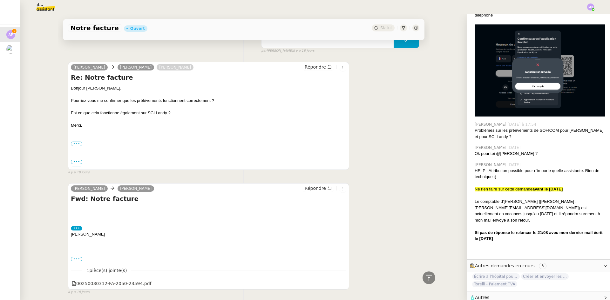
click at [75, 257] on label "•••" at bounding box center [76, 259] width 11 height 4
click at [0, 0] on input "•••" at bounding box center [0, 0] width 0 height 0
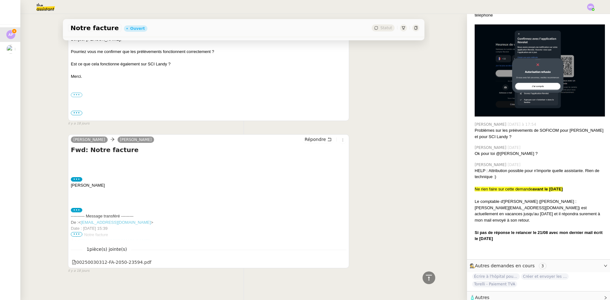
scroll to position [2227, 0]
click at [72, 232] on span "•••" at bounding box center [76, 234] width 11 height 4
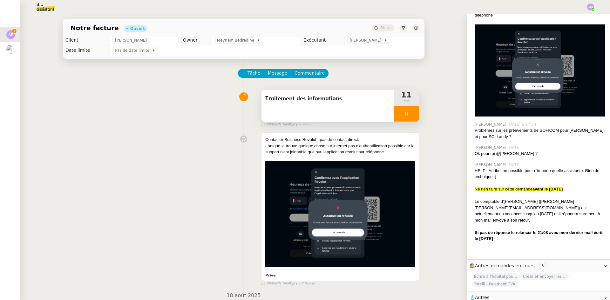
scroll to position [0, 0]
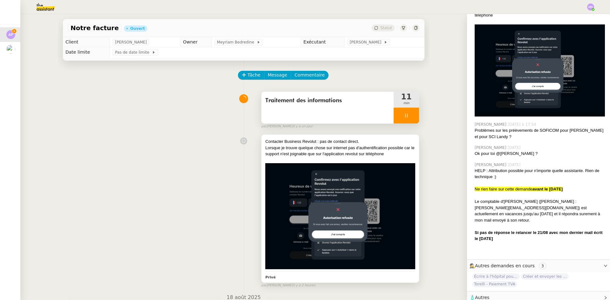
click at [379, 139] on div "Contacter Business Revolut : pas de contact direct. Lorsque je trouve quelque c…" at bounding box center [341, 209] width 158 height 148
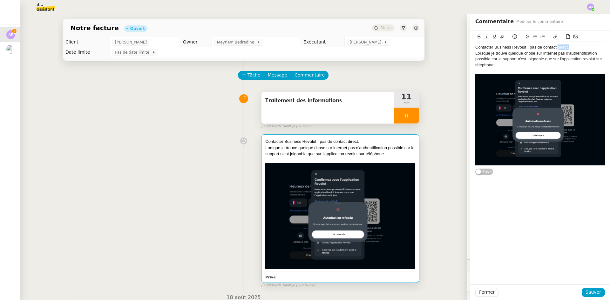
drag, startPoint x: 554, startPoint y: 47, endPoint x: 573, endPoint y: 47, distance: 18.4
click at [573, 47] on div "Contacter Business Revolut : pas de contact direct." at bounding box center [541, 48] width 130 height 6
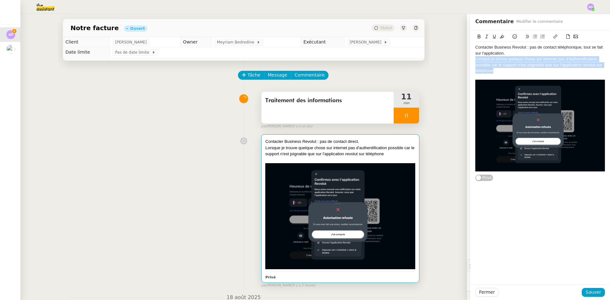
drag, startPoint x: 500, startPoint y: 71, endPoint x: 470, endPoint y: 58, distance: 33.2
click at [470, 58] on div "Contacter Business Revolut : pas de contact téléphonique, tout se fait sur l'ap…" at bounding box center [540, 106] width 140 height 151
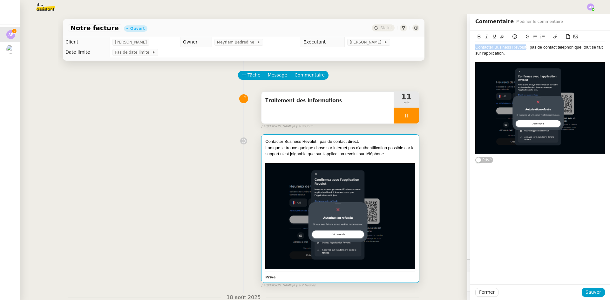
drag, startPoint x: 521, startPoint y: 48, endPoint x: 455, endPoint y: 47, distance: 66.1
click at [455, 47] on app-ticket "Notre facture Ouvert Statut Client [PERSON_NAME] Owner Meyriam Bedredine Exécut…" at bounding box center [315, 157] width 590 height 286
click at [553, 36] on icon at bounding box center [555, 36] width 4 height 4
paste input "[URL][DOMAIN_NAME]"
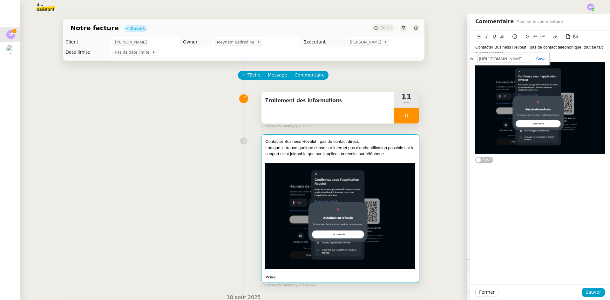
type input "[URL][DOMAIN_NAME]"
click at [537, 59] on link at bounding box center [539, 59] width 15 height 5
click at [538, 55] on div "Contacter Business Revolut : pas de contact téléphonique, tout se fait sur l'ap…" at bounding box center [541, 51] width 130 height 12
click at [528, 55] on div "Contacter Business Revolut : pas de contact téléphonique, tout se fait sur l'ap…" at bounding box center [541, 51] width 130 height 12
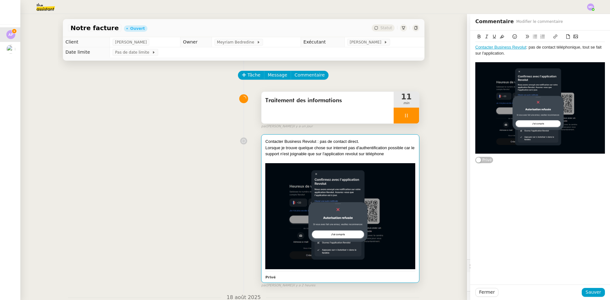
click at [514, 56] on div "Contacter Business Revolut : pas de contact téléphonique, tout se fait sur l'ap…" at bounding box center [541, 51] width 130 height 12
click at [587, 295] on span "Sauver" at bounding box center [594, 292] width 16 height 7
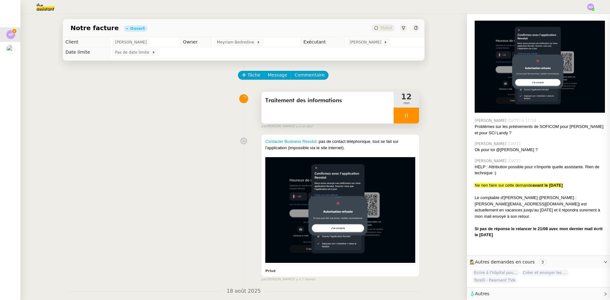
click at [407, 108] on div at bounding box center [406, 116] width 25 height 16
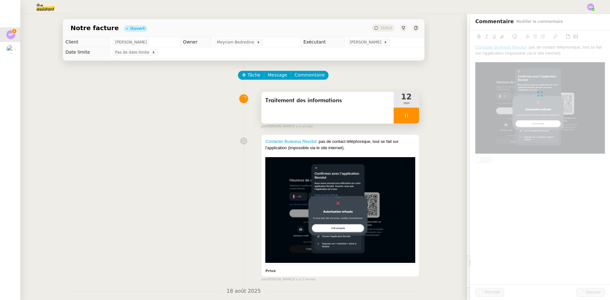
scroll to position [185, 0]
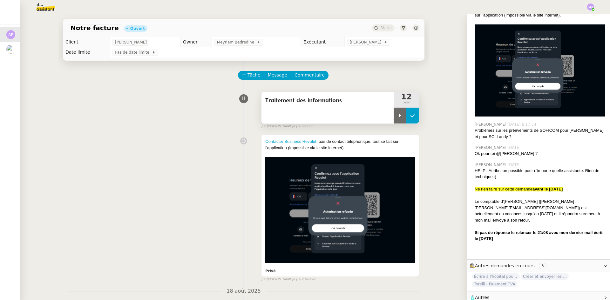
click at [407, 119] on button at bounding box center [413, 116] width 13 height 16
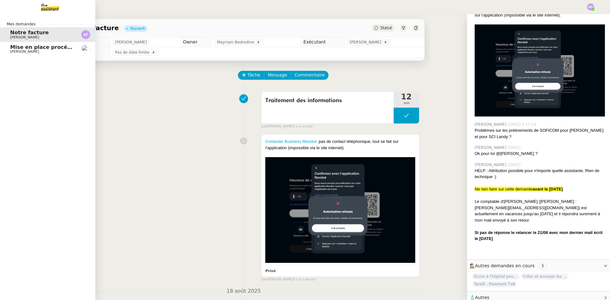
click at [14, 49] on span "Mise en place procédure - relevés bancaires mensuels" at bounding box center [87, 47] width 155 height 6
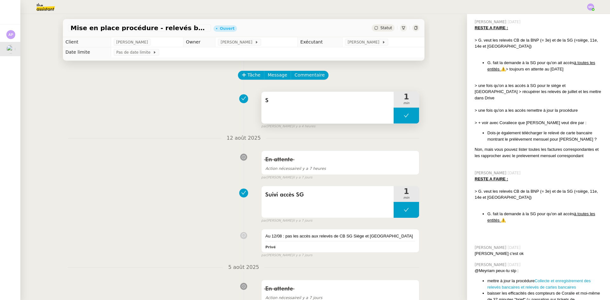
click at [396, 114] on button at bounding box center [406, 116] width 25 height 16
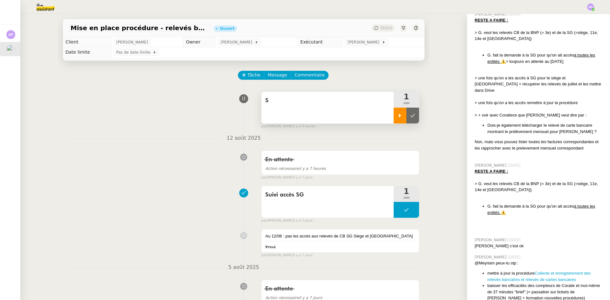
click at [398, 114] on icon at bounding box center [400, 115] width 5 height 5
click at [361, 108] on div "S" at bounding box center [328, 108] width 132 height 32
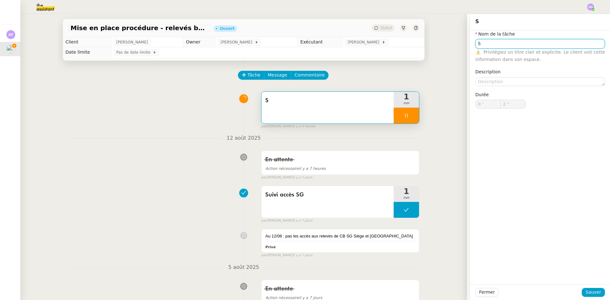
click at [505, 44] on input "S" at bounding box center [541, 43] width 130 height 9
type input "3 ""
type input "Suivi accès"
type input "4 ""
type input "Suivi accès SG"
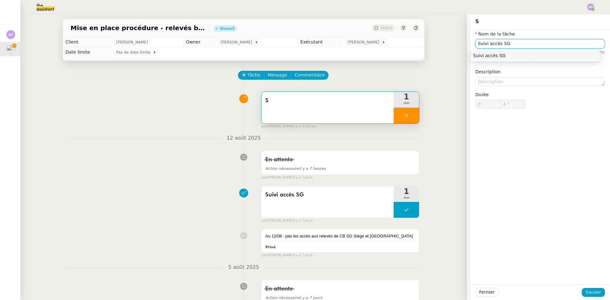
type input "5 ""
type input "Suivi accès SG"
click at [582, 292] on button "Sauver" at bounding box center [593, 292] width 23 height 9
type input "6 ""
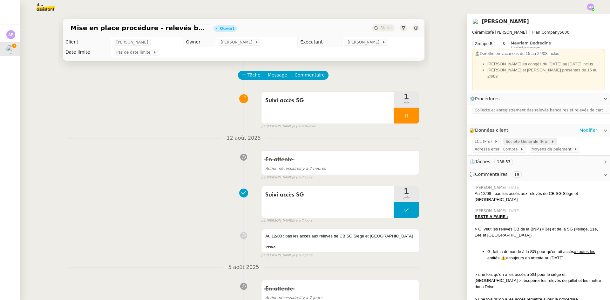
click at [511, 144] on span "Societe Generale (Pro)" at bounding box center [528, 142] width 45 height 6
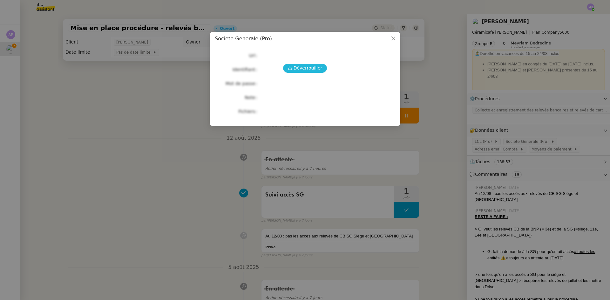
click at [313, 71] on span "Déverrouiller" at bounding box center [308, 68] width 29 height 7
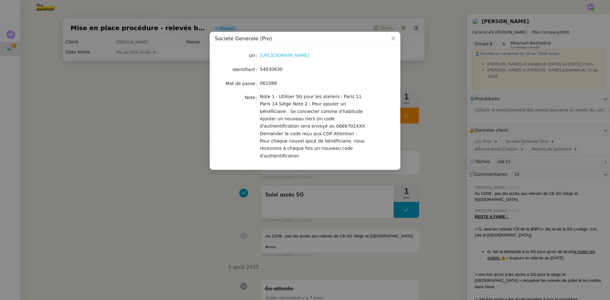
click at [292, 57] on link "[URL][DOMAIN_NAME]" at bounding box center [285, 55] width 50 height 5
click at [123, 165] on nz-modal-container "Societe Generale (Pro) Url [URL][DOMAIN_NAME] Identifiant 54030830 Mot de passe…" at bounding box center [305, 150] width 610 height 300
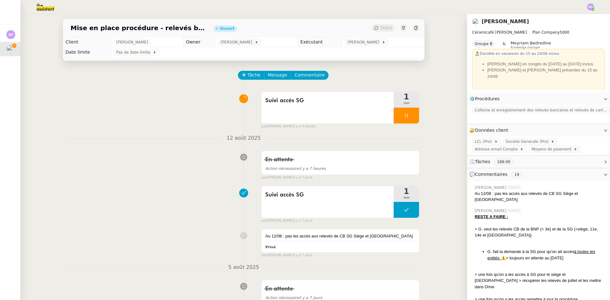
click at [405, 116] on icon at bounding box center [406, 116] width 2 height 4
click at [410, 116] on button at bounding box center [413, 116] width 13 height 16
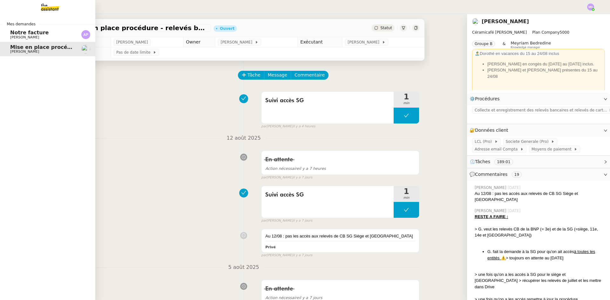
click at [49, 3] on img at bounding box center [44, 7] width 49 height 14
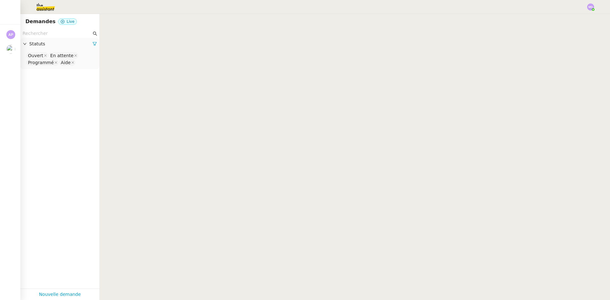
click at [44, 33] on input "text" at bounding box center [57, 33] width 69 height 7
type input "tr"
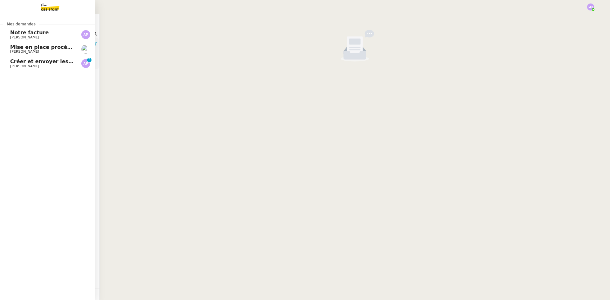
click at [16, 60] on span "Créer et envoyer les factures Tankyou" at bounding box center [64, 61] width 109 height 6
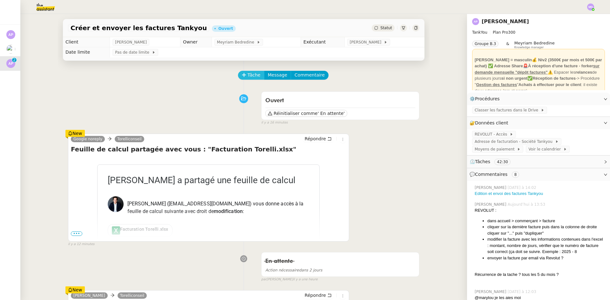
click at [248, 77] on span "Tâche" at bounding box center [254, 75] width 13 height 7
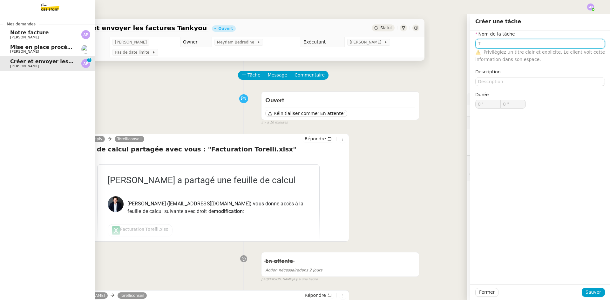
type input "T"
click at [21, 79] on div "Mes demandes Notre facture [PERSON_NAME] Mise en place procédure - relevés banc…" at bounding box center [47, 157] width 95 height 286
click at [54, 1] on img at bounding box center [44, 7] width 49 height 14
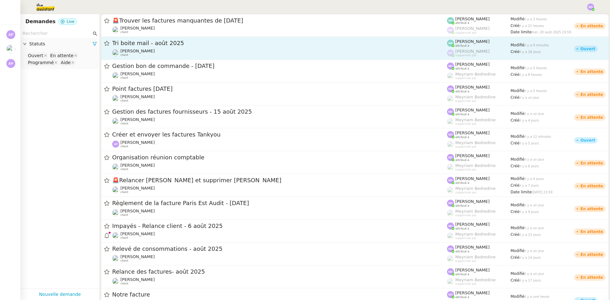
click at [133, 46] on span "Tri boite mail - août 2025" at bounding box center [279, 43] width 335 height 6
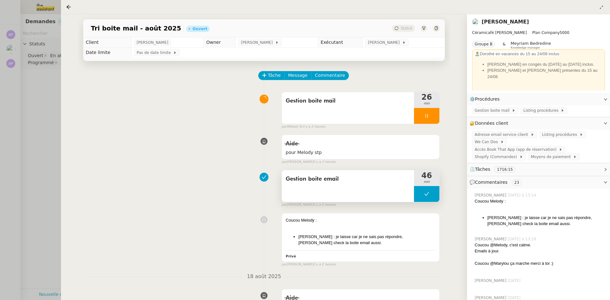
click at [425, 198] on button at bounding box center [426, 194] width 25 height 16
click at [421, 198] on div at bounding box center [420, 194] width 13 height 16
click at [430, 202] on div at bounding box center [426, 194] width 25 height 16
click at [436, 198] on button at bounding box center [433, 194] width 13 height 16
click at [36, 100] on div at bounding box center [305, 150] width 610 height 300
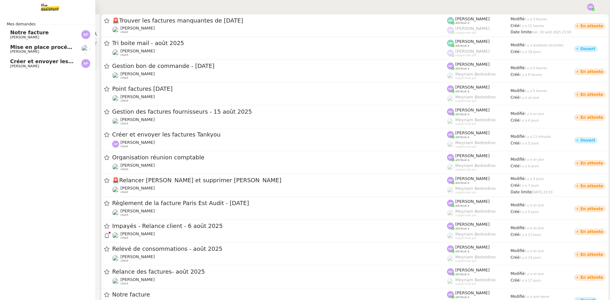
click at [13, 65] on span "[PERSON_NAME]" at bounding box center [42, 67] width 64 height 4
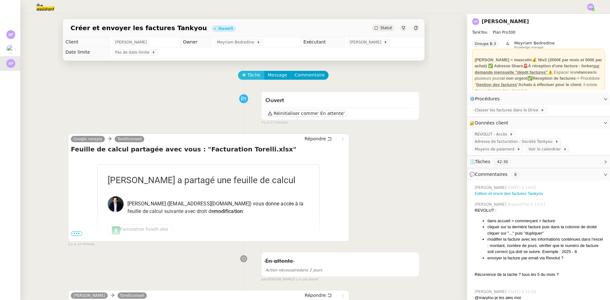
click at [244, 74] on button "Tâche" at bounding box center [251, 75] width 26 height 9
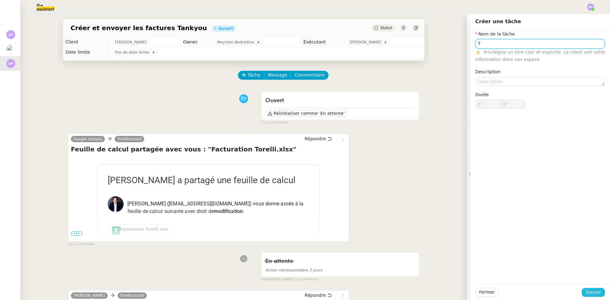
type input "T"
click at [588, 292] on span "Sauver" at bounding box center [594, 292] width 16 height 7
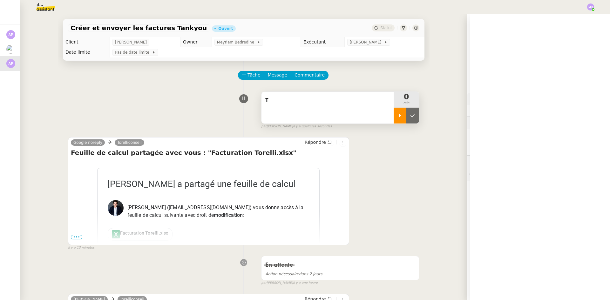
click at [398, 119] on div at bounding box center [400, 116] width 13 height 16
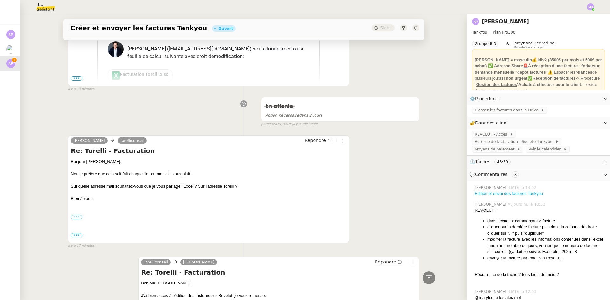
scroll to position [95, 0]
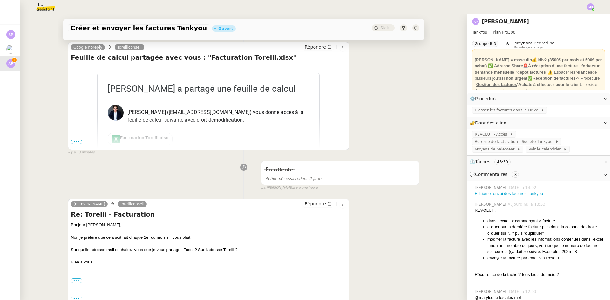
click at [75, 142] on span "•••" at bounding box center [76, 142] width 11 height 4
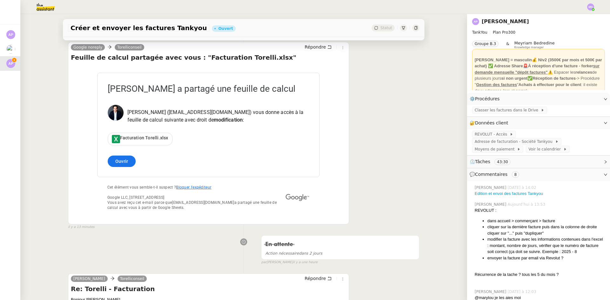
click at [207, 115] on link "[EMAIL_ADDRESS][DOMAIN_NAME]" at bounding box center [209, 112] width 81 height 6
click at [126, 164] on link "Ouvrir" at bounding box center [122, 161] width 28 height 11
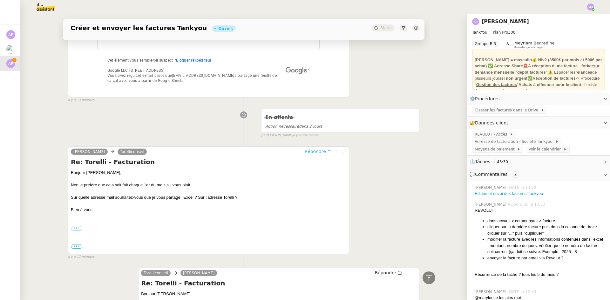
click at [317, 153] on span "Répondre" at bounding box center [315, 151] width 21 height 6
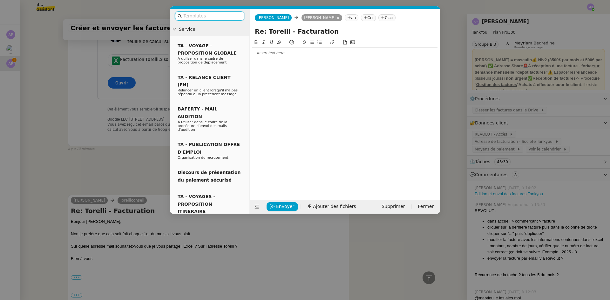
scroll to position [271, 0]
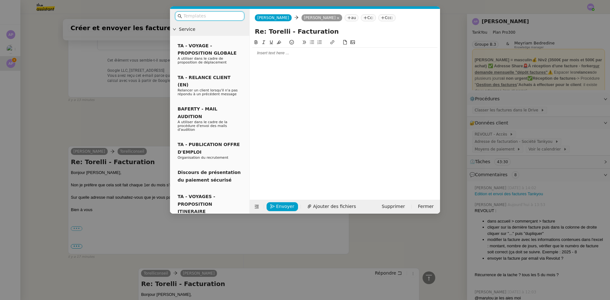
click at [283, 59] on div at bounding box center [344, 114] width 185 height 151
click at [287, 56] on div at bounding box center [344, 53] width 185 height 11
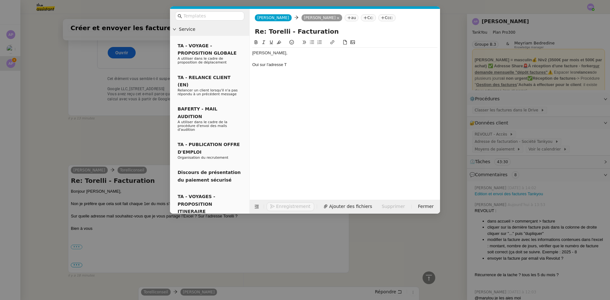
scroll to position [290, 0]
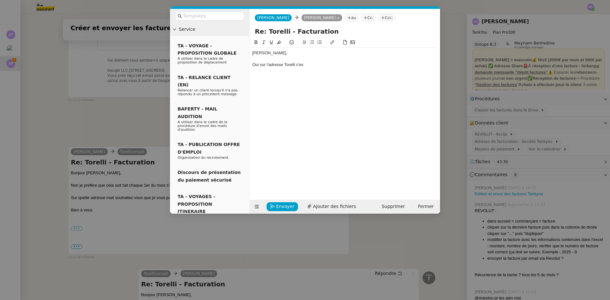
drag, startPoint x: 541, startPoint y: 170, endPoint x: 536, endPoint y: 165, distance: 8.1
click at [542, 170] on nz-modal-container "Service TA - VOYAGE - PROPOSITION GLOBALE A utiliser dans le cadre de propositi…" at bounding box center [305, 150] width 610 height 300
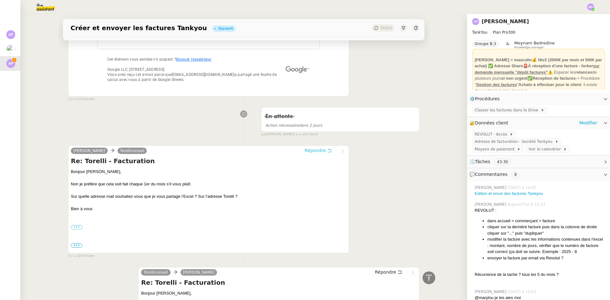
scroll to position [289, 0]
click at [576, 121] on div "🔐 Données client Modifier" at bounding box center [534, 123] width 128 height 7
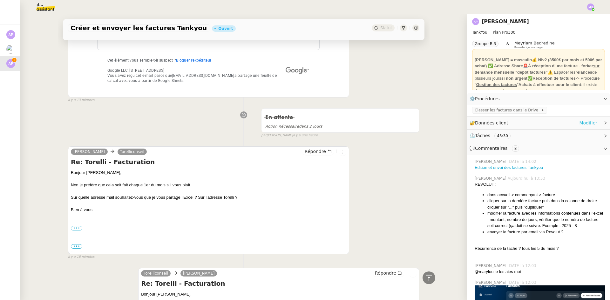
click at [584, 120] on link "Modifier" at bounding box center [589, 123] width 18 height 7
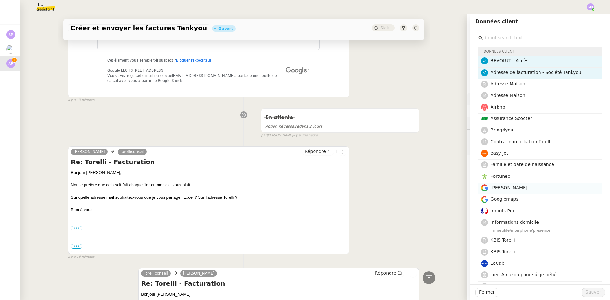
click at [517, 189] on h4 "[PERSON_NAME]" at bounding box center [544, 187] width 107 height 7
click at [588, 290] on span "Sauver" at bounding box center [594, 292] width 16 height 7
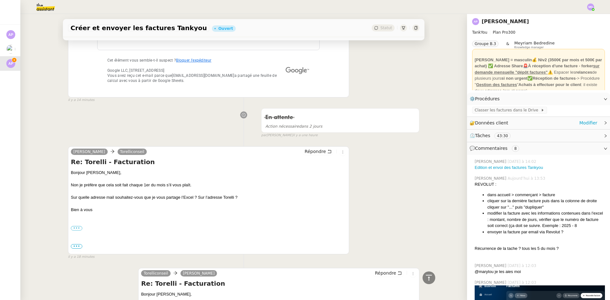
click at [526, 124] on div "🔐 Données client Modifier" at bounding box center [534, 123] width 128 height 7
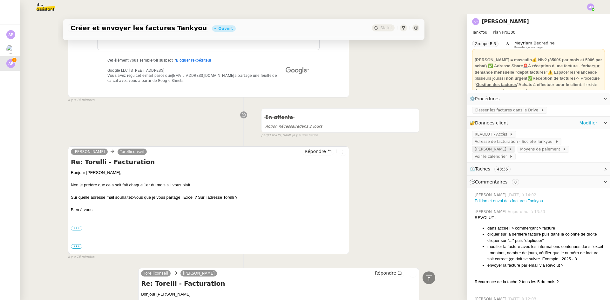
click at [507, 147] on span at bounding box center [508, 149] width 3 height 4
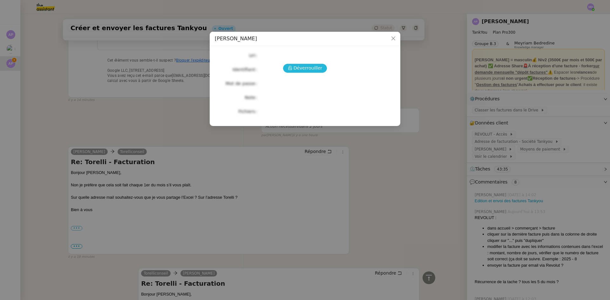
click at [314, 65] on span "Déverrouiller" at bounding box center [308, 68] width 29 height 7
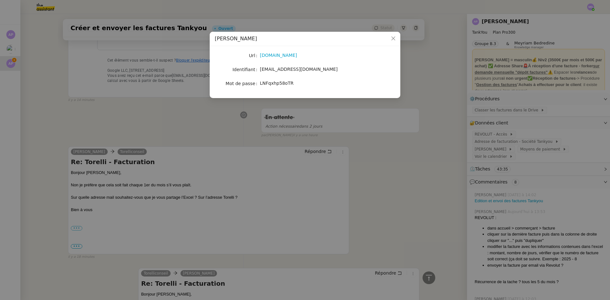
click at [281, 68] on span "[EMAIL_ADDRESS][DOMAIN_NAME]" at bounding box center [299, 69] width 78 height 5
drag, startPoint x: 281, startPoint y: 68, endPoint x: 290, endPoint y: 68, distance: 9.5
copy span "[EMAIL_ADDRESS][DOMAIN_NAME]"
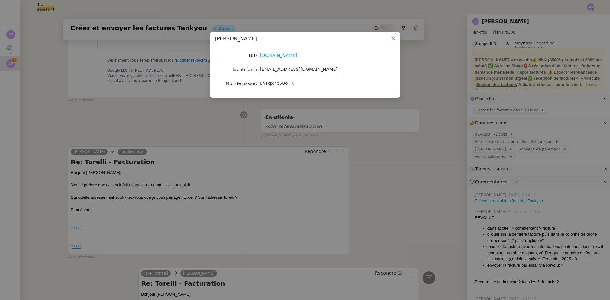
drag, startPoint x: 376, startPoint y: 278, endPoint x: 391, endPoint y: 295, distance: 22.5
click at [384, 291] on nz-modal-container "[PERSON_NAME] Url [DOMAIN_NAME] Identifiant [EMAIL_ADDRESS][DOMAIN_NAME] Mot de…" at bounding box center [305, 150] width 610 height 300
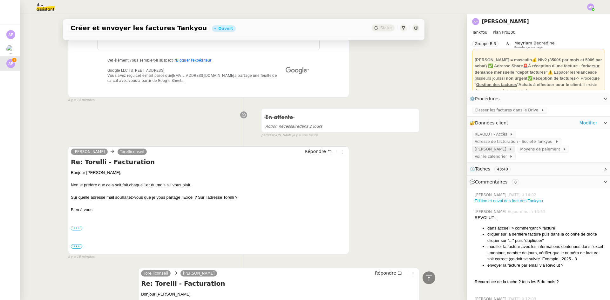
click at [482, 146] on span "[PERSON_NAME]" at bounding box center [492, 149] width 34 height 6
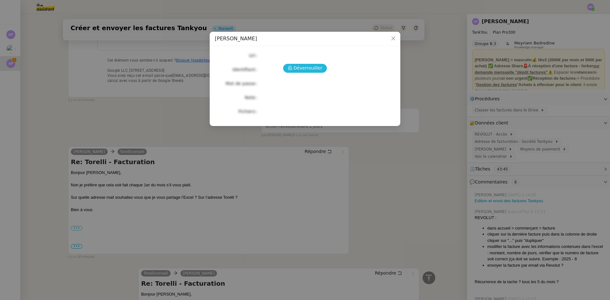
click at [297, 65] on span "Déverrouiller" at bounding box center [308, 68] width 29 height 7
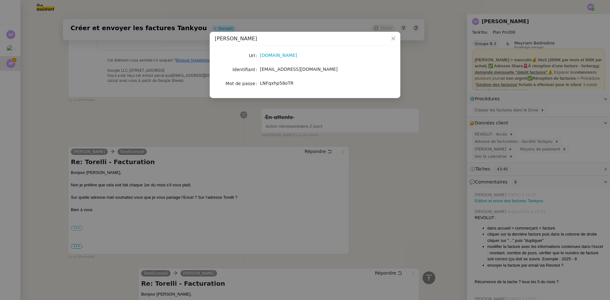
drag, startPoint x: 274, startPoint y: 87, endPoint x: 275, endPoint y: 83, distance: 4.0
click at [274, 87] on div "LNFqxhp58oTR" at bounding box center [312, 83] width 105 height 7
click at [275, 83] on span "LNFqxhp58oTR" at bounding box center [277, 83] width 34 height 5
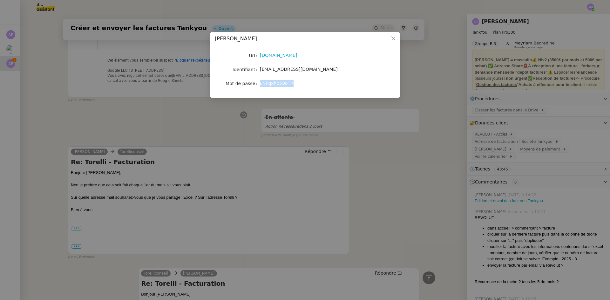
copy span "LNFqxhp58oTR"
click at [523, 117] on nz-modal-container "[PERSON_NAME] Url [DOMAIN_NAME] Identifiant [EMAIL_ADDRESS][DOMAIN_NAME] Mot de…" at bounding box center [305, 150] width 610 height 300
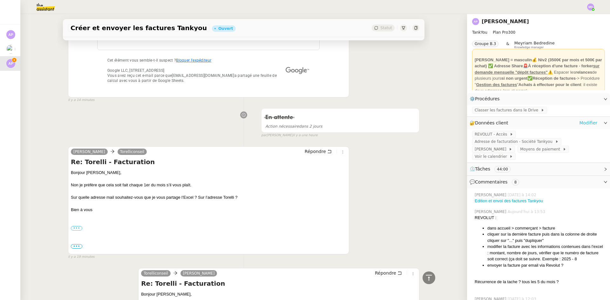
click at [580, 121] on link "Modifier" at bounding box center [589, 123] width 18 height 7
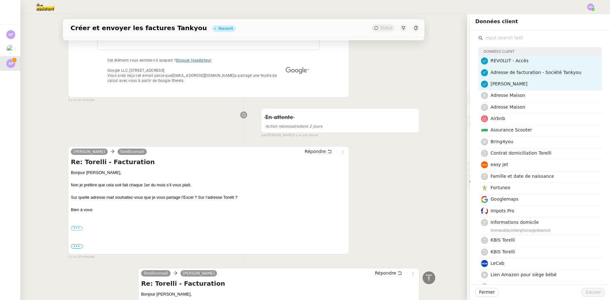
click at [486, 39] on input "text" at bounding box center [542, 38] width 119 height 9
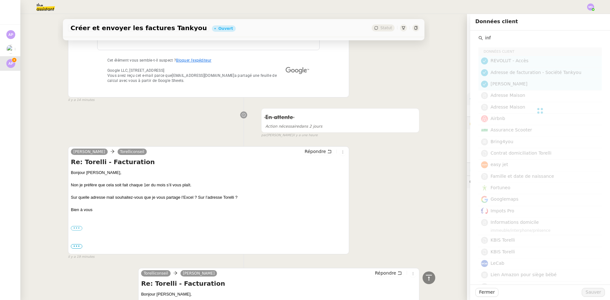
type input "info"
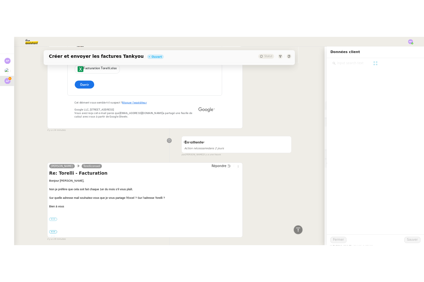
scroll to position [324, 0]
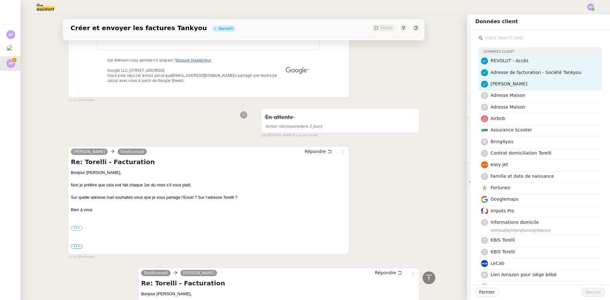
click at [507, 40] on input "text" at bounding box center [542, 38] width 119 height 9
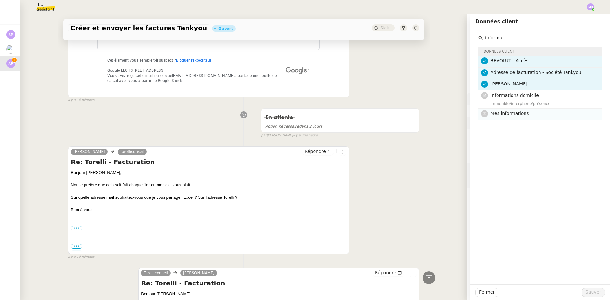
type input "informa"
click at [517, 112] on span "Mes informations" at bounding box center [510, 113] width 38 height 5
click at [598, 293] on button "Sauver" at bounding box center [593, 292] width 23 height 9
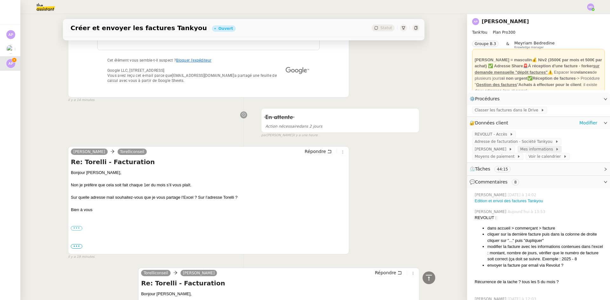
click at [521, 146] on span "Mes informations" at bounding box center [537, 149] width 35 height 6
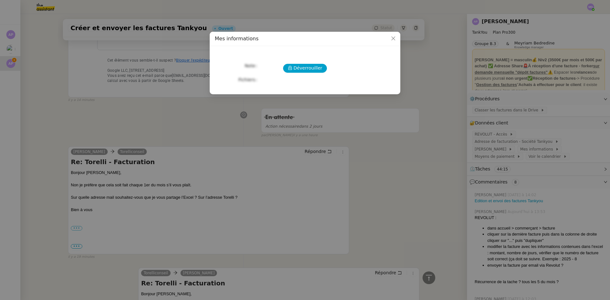
click at [308, 64] on div "Déverrouiller Note Fichiers Upload" at bounding box center [305, 67] width 181 height 33
click at [304, 66] on span "Déverrouiller" at bounding box center [308, 68] width 29 height 7
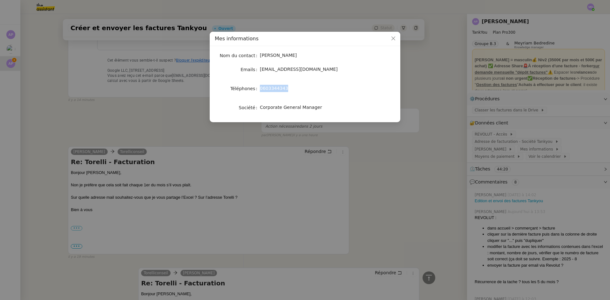
drag, startPoint x: 284, startPoint y: 87, endPoint x: 261, endPoint y: 88, distance: 22.9
click at [261, 88] on span "0603344343" at bounding box center [274, 88] width 28 height 5
copy span "0603344343"
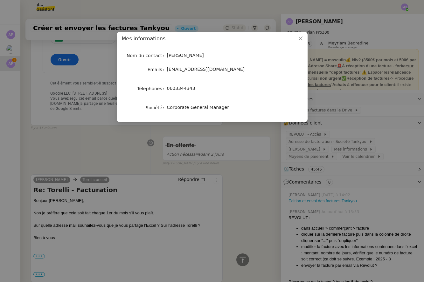
click at [219, 170] on nz-modal-container "Mes informations Nom du contact [PERSON_NAME] Emails [EMAIL_ADDRESS][DOMAIN_NAM…" at bounding box center [212, 141] width 424 height 282
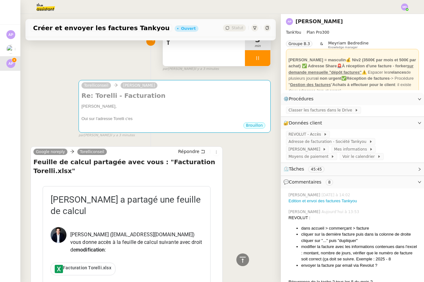
scroll to position [69, 0]
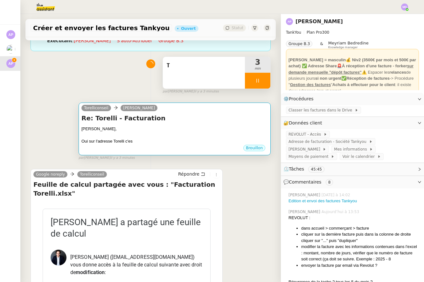
click at [175, 110] on div "Torelliconseil [PERSON_NAME]" at bounding box center [174, 109] width 186 height 10
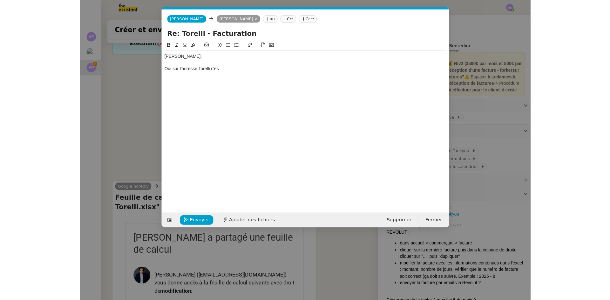
scroll to position [0, 14]
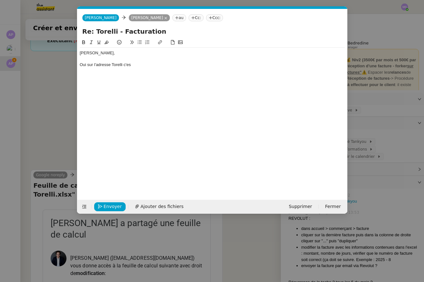
click at [88, 65] on div "Oui sur l'adresse Torelli c'es" at bounding box center [212, 65] width 265 height 6
drag, startPoint x: 196, startPoint y: 67, endPoint x: 186, endPoint y: 65, distance: 9.5
click at [186, 65] on div "Oui vous pouvez partager le document sur l'adresse Torelli c'es" at bounding box center [212, 65] width 265 height 6
click at [44, 82] on nz-modal-container "Service TA - VOYAGE - PROPOSITION GLOBALE A utiliser dans le cadre de propositi…" at bounding box center [212, 141] width 424 height 282
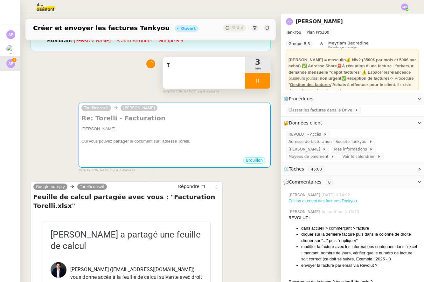
click at [332, 199] on link "Edition et envoi des factures Tankyou" at bounding box center [322, 201] width 68 height 5
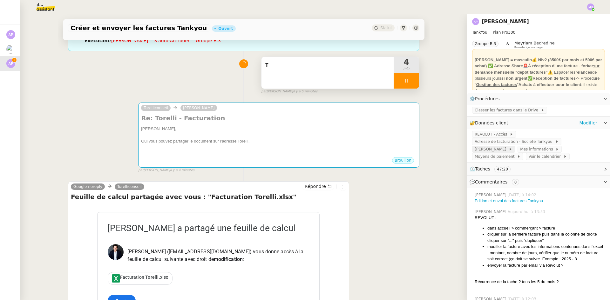
click at [507, 147] on span at bounding box center [508, 149] width 3 height 4
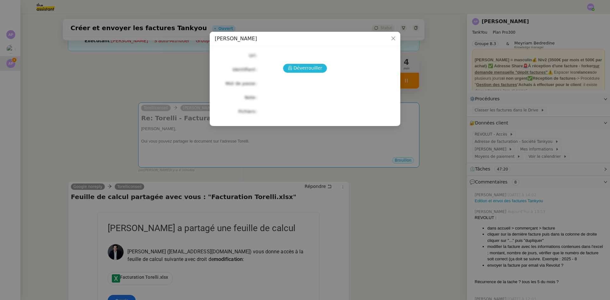
click at [313, 70] on span "Déverrouiller" at bounding box center [308, 68] width 29 height 7
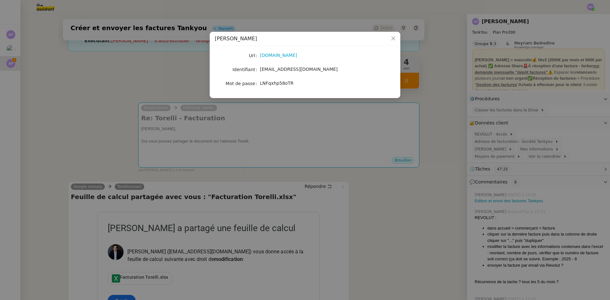
click at [278, 68] on span "[EMAIL_ADDRESS][DOMAIN_NAME]" at bounding box center [299, 69] width 78 height 5
copy span "[EMAIL_ADDRESS][DOMAIN_NAME]"
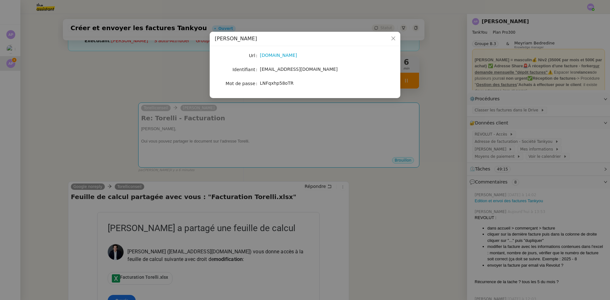
click at [159, 74] on nz-modal-container "[PERSON_NAME] Url [DOMAIN_NAME] Identifiant [EMAIL_ADDRESS][DOMAIN_NAME] Mot de…" at bounding box center [305, 150] width 610 height 300
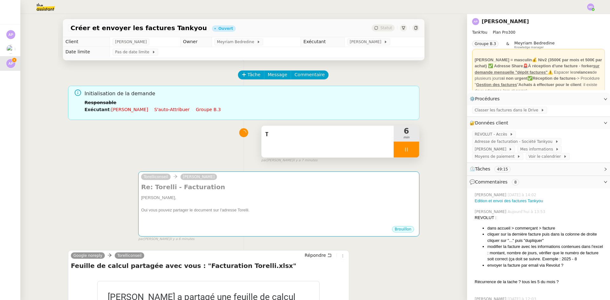
scroll to position [0, 0]
click at [309, 76] on span "Commentaire" at bounding box center [310, 75] width 30 height 7
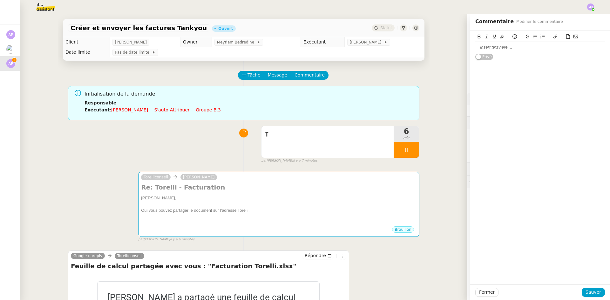
click at [519, 45] on div at bounding box center [541, 48] width 130 height 6
drag, startPoint x: 521, startPoint y: 54, endPoint x: 573, endPoint y: 46, distance: 53.0
click at [573, 46] on div "@Romane : peux-tu implémenter la nouvelle procédure Edition et envoi des factur…" at bounding box center [541, 51] width 130 height 12
click at [553, 37] on icon at bounding box center [555, 36] width 4 height 4
paste input "[URL][DOMAIN_NAME]"
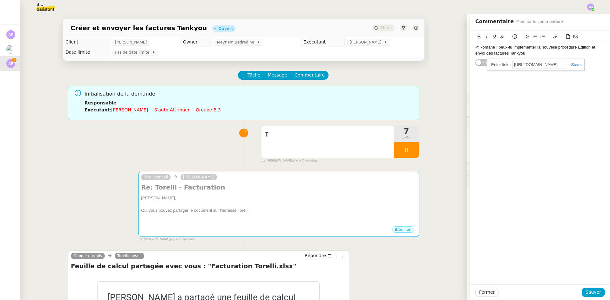
scroll to position [0, 143]
type input "[URL][DOMAIN_NAME]"
drag, startPoint x: 571, startPoint y: 65, endPoint x: 565, endPoint y: 62, distance: 6.6
click at [571, 65] on link at bounding box center [573, 64] width 15 height 5
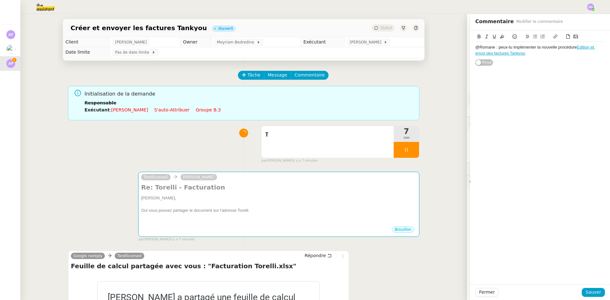
click at [549, 53] on div "@Romane : peux-tu implémenter la nouvelle procédure Edition et envoi des factur…" at bounding box center [541, 51] width 130 height 12
drag, startPoint x: 591, startPoint y: 292, endPoint x: 582, endPoint y: 270, distance: 24.3
click at [591, 292] on span "Sauver" at bounding box center [594, 292] width 16 height 7
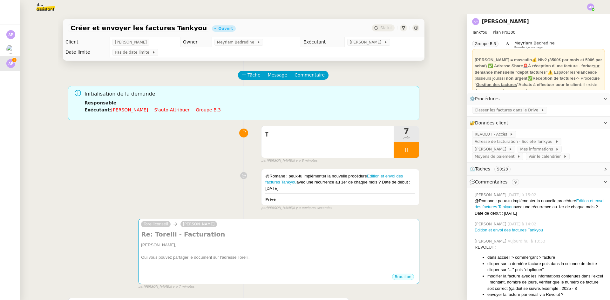
click at [158, 219] on div "Torelliconseil [PERSON_NAME] Re: Torelli - Facturation [PERSON_NAME], Oui vous …" at bounding box center [244, 251] width 352 height 76
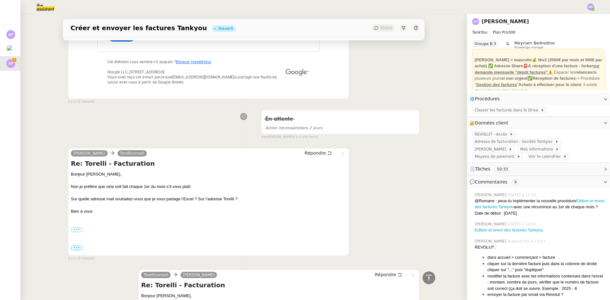
scroll to position [318, 0]
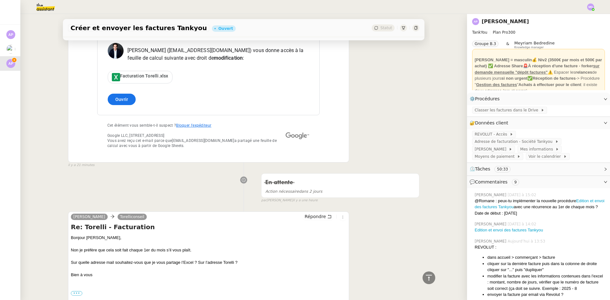
click at [324, 221] on div "Répondre" at bounding box center [325, 217] width 44 height 8
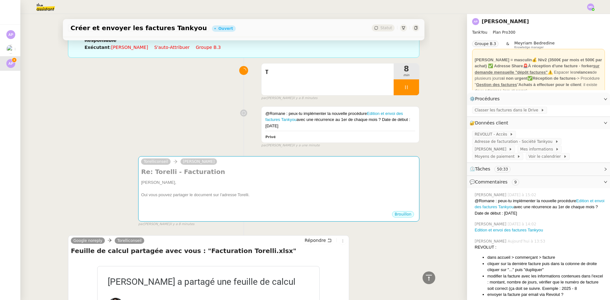
scroll to position [32, 0]
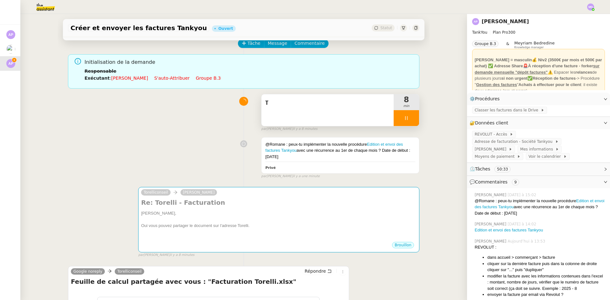
click at [304, 104] on span "T" at bounding box center [327, 104] width 125 height 10
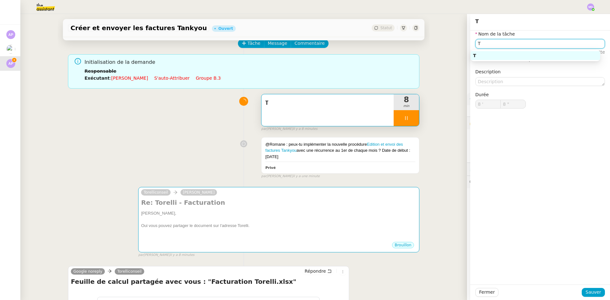
type input "9 ""
drag, startPoint x: 480, startPoint y: 44, endPoint x: 451, endPoint y: 45, distance: 28.3
click at [457, 46] on app-ticket "Créer et envoyer les factures Tankyou Ouvert Statut Client [PERSON_NAME] Owner …" at bounding box center [315, 157] width 590 height 286
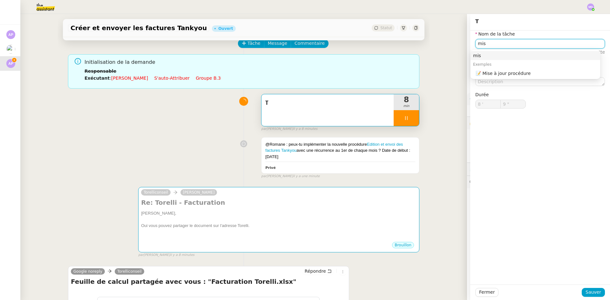
type input "mise"
type input "11 ""
click at [511, 69] on nz-auto-option "📝 Mise à jour procédure" at bounding box center [536, 73] width 130 height 9
type input "Mise à jour procédure"
drag, startPoint x: 484, startPoint y: 45, endPoint x: 494, endPoint y: 45, distance: 10.5
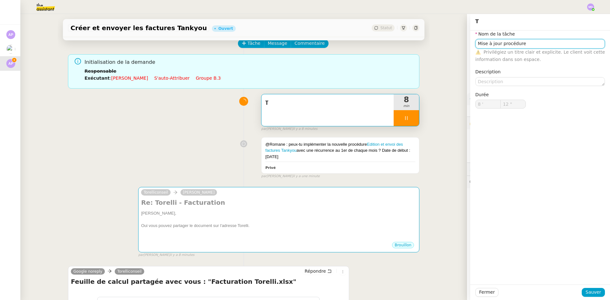
click at [494, 45] on input "Mise à jour procédure" at bounding box center [541, 43] width 130 height 9
type input "13 ""
type input "Mise à jour procédure"
click at [595, 293] on span "Sauver" at bounding box center [594, 292] width 16 height 7
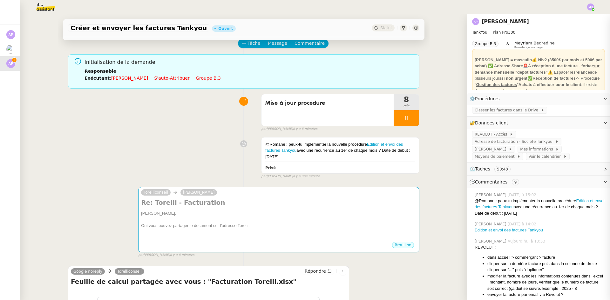
click at [394, 126] on div at bounding box center [406, 118] width 25 height 16
click at [407, 121] on button at bounding box center [413, 118] width 13 height 16
click at [248, 45] on span "Tâche" at bounding box center [254, 43] width 13 height 7
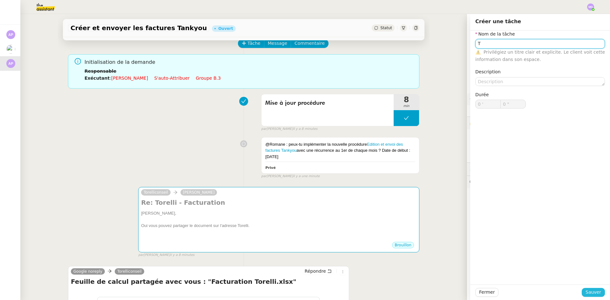
type input "T"
click at [591, 292] on span "Sauver" at bounding box center [594, 292] width 16 height 7
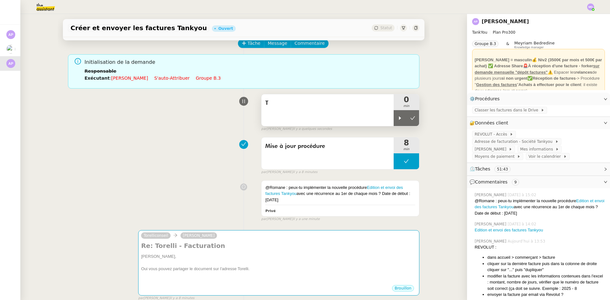
drag, startPoint x: 399, startPoint y: 117, endPoint x: 381, endPoint y: 107, distance: 19.6
click at [398, 116] on div at bounding box center [400, 118] width 13 height 16
click at [381, 107] on span "T" at bounding box center [327, 104] width 125 height 10
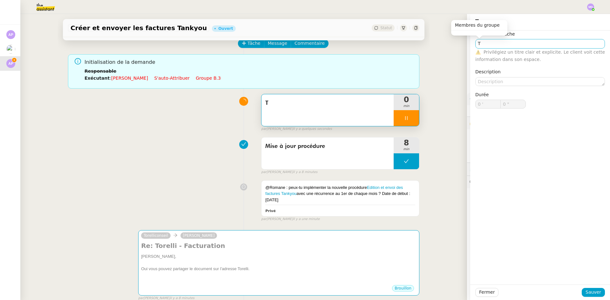
type input "1 ""
click at [492, 41] on input "T" at bounding box center [541, 43] width 130 height 9
type input "Tran"
type input "2 ""
type input "Transmission"
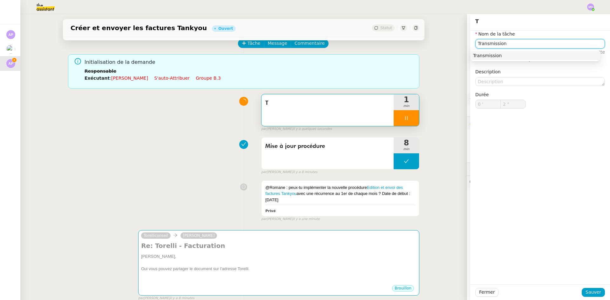
type input "3 ""
type input "Transmission d'informatio"
type input "4 ""
type input "Transmission d'informations"
type input "5 ""
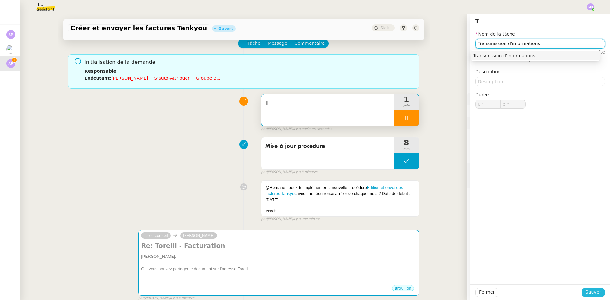
type input "Transmission d'informations"
click at [587, 289] on button "Sauver" at bounding box center [593, 292] width 23 height 9
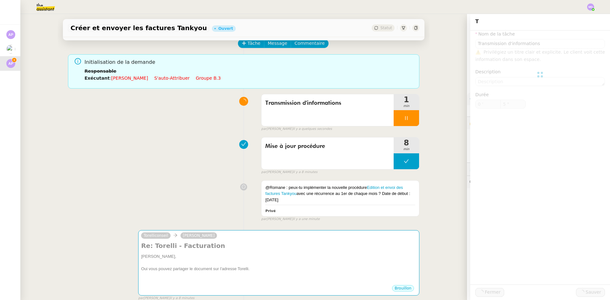
scroll to position [127, 0]
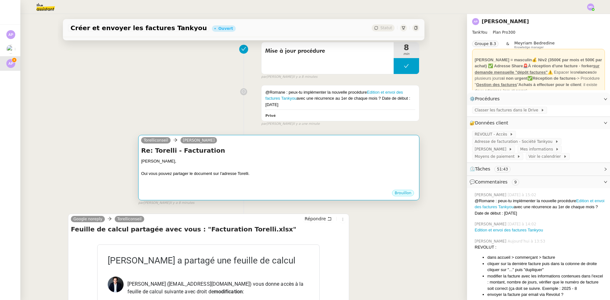
click at [270, 172] on div "Oui vous pouvez partager le document sur l'adresse Torelli." at bounding box center [279, 174] width 276 height 6
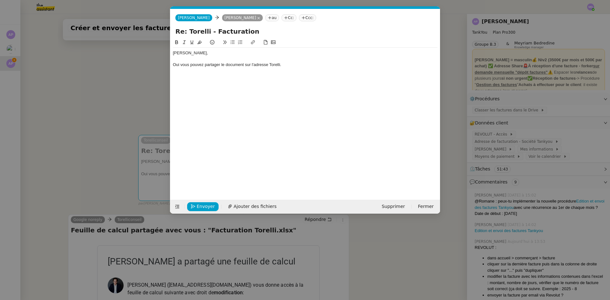
scroll to position [0, 13]
drag, startPoint x: 284, startPoint y: 67, endPoint x: 169, endPoint y: 63, distance: 114.8
click at [169, 63] on nz-modal-container "Service TA - VOYAGE - PROPOSITION GLOBALE A utiliser dans le cadre de propositi…" at bounding box center [305, 150] width 610 height 300
drag, startPoint x: 424, startPoint y: 71, endPoint x: 230, endPoint y: 70, distance: 194.2
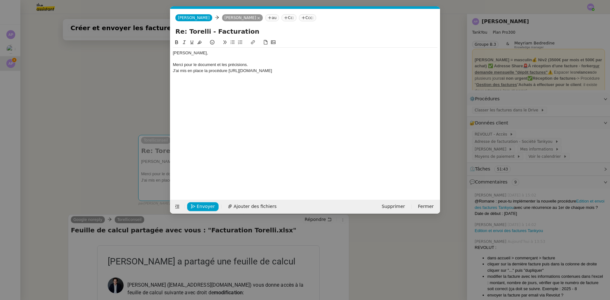
click at [230, 70] on div "J'ai mis en place la procédure [URL][DOMAIN_NAME]" at bounding box center [305, 71] width 265 height 6
click at [226, 72] on div "J'ai mis en place la procédure Edition et envoi des factures Tankyou" at bounding box center [305, 71] width 265 height 6
click at [227, 72] on div "J'ai mis en place la procédure Edition et envoi des factures Tankyou" at bounding box center [305, 71] width 265 height 6
drag, startPoint x: 302, startPoint y: 72, endPoint x: 233, endPoint y: 72, distance: 69.3
click at [233, 72] on div "J'ai mis en place la procédure d'Edition et envoi des factures Tankyou" at bounding box center [305, 71] width 265 height 6
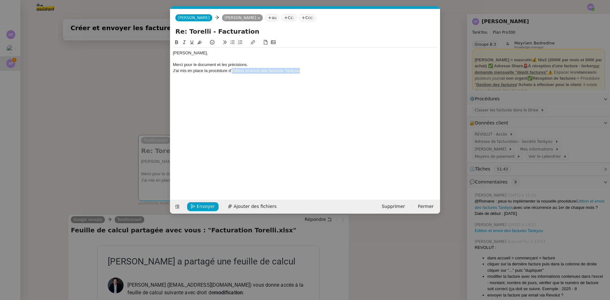
click at [251, 40] on icon at bounding box center [253, 42] width 4 height 4
paste input "[URL][DOMAIN_NAME]"
type input "[URL][DOMAIN_NAME]"
click at [306, 83] on link at bounding box center [303, 82] width 15 height 5
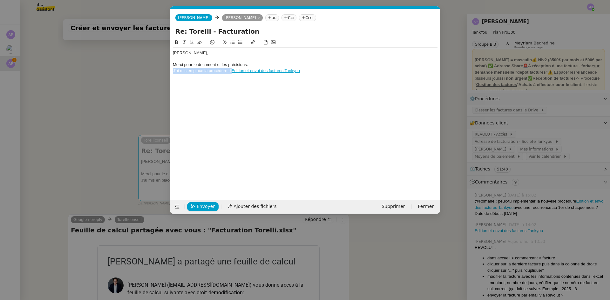
scroll to position [0, 0]
click at [307, 70] on div "J'ai mis en place la procédure d' Edition et envoi des factures Tankyou" at bounding box center [305, 71] width 265 height 6
click at [198, 66] on div "Merci pour le document et les précisions." at bounding box center [305, 65] width 265 height 6
click at [317, 69] on div "J'ai mis en place la procédure d' Edition et envoi des factures Tankyou tous le…" at bounding box center [305, 71] width 265 height 6
drag, startPoint x: 342, startPoint y: 69, endPoint x: 351, endPoint y: 70, distance: 8.9
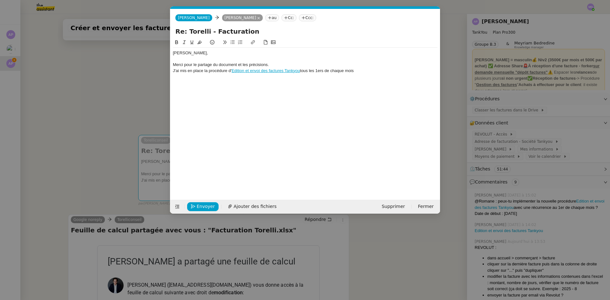
click at [348, 69] on div "J'ai mis en place la procédure d' Edition et envoi des factures Tankyou tous le…" at bounding box center [305, 71] width 265 height 6
click at [364, 70] on div "J'ai mis en place la procédure d' Edition et envoi des factures Tankyou tous le…" at bounding box center [305, 71] width 265 height 6
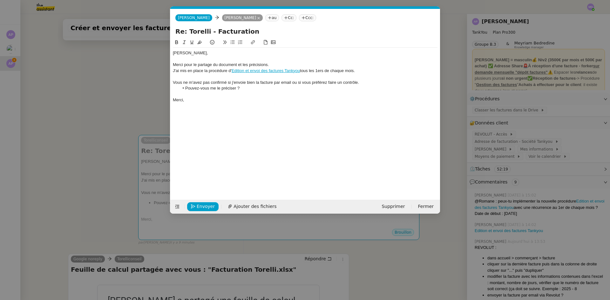
click at [249, 70] on link "Edition et envoi des factures Tankyou" at bounding box center [266, 70] width 68 height 5
click at [249, 79] on link "[URL][DOMAIN_NAME]" at bounding box center [250, 82] width 44 height 8
click at [201, 205] on span "Envoyer" at bounding box center [206, 206] width 18 height 7
click at [201, 205] on span "Confirmer l'envoi" at bounding box center [216, 206] width 38 height 7
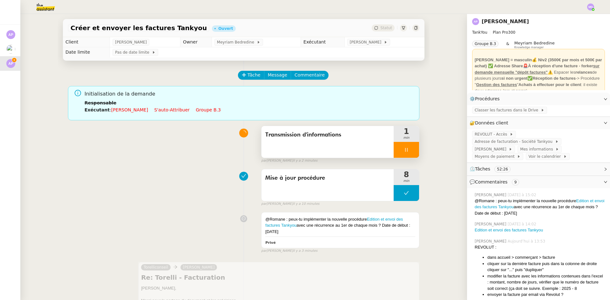
drag, startPoint x: 400, startPoint y: 154, endPoint x: 407, endPoint y: 153, distance: 7.2
click at [400, 154] on div at bounding box center [406, 150] width 25 height 16
click at [410, 152] on button at bounding box center [413, 150] width 13 height 16
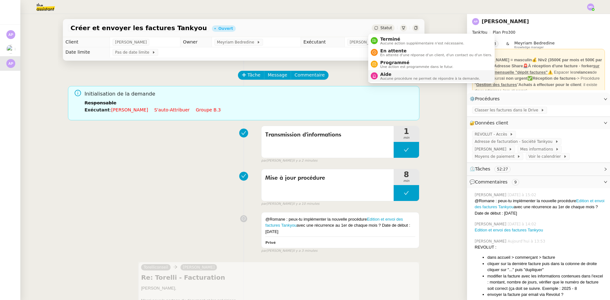
click at [398, 77] on span "Aucune procédure ne permet de répondre à la demande." at bounding box center [431, 78] width 100 height 3
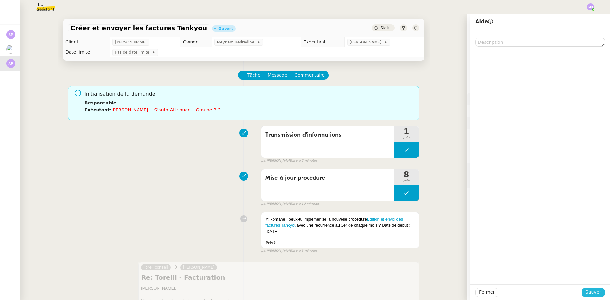
click at [589, 290] on span "Sauver" at bounding box center [594, 292] width 16 height 7
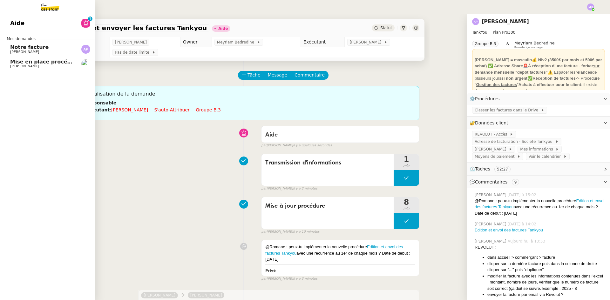
click at [24, 47] on span "Notre facture" at bounding box center [29, 47] width 38 height 6
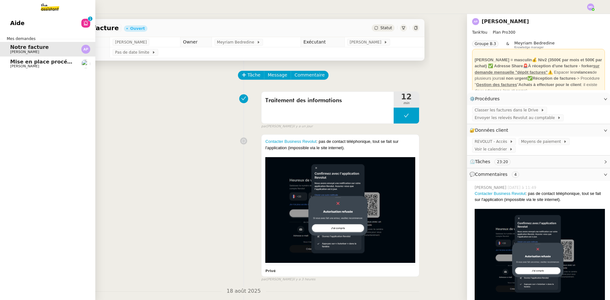
drag, startPoint x: 12, startPoint y: 64, endPoint x: 23, endPoint y: 62, distance: 10.4
click at [13, 64] on span "Mise en place procédure - relevés bancaires mensuels" at bounding box center [87, 62] width 155 height 6
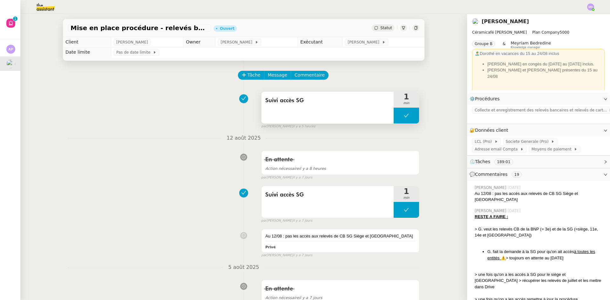
click at [404, 118] on icon at bounding box center [406, 115] width 5 height 5
click at [396, 119] on div at bounding box center [400, 116] width 13 height 16
click at [409, 117] on div at bounding box center [406, 116] width 25 height 16
click at [410, 117] on icon at bounding box center [412, 115] width 5 height 5
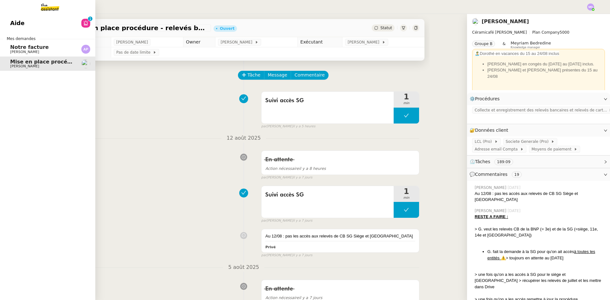
click at [49, 12] on img at bounding box center [44, 7] width 49 height 14
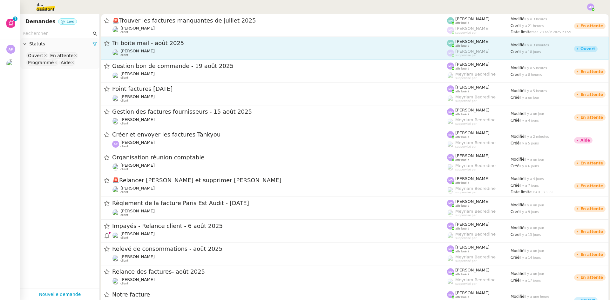
click at [120, 47] on div "Tri boite mail - août 2025" at bounding box center [279, 43] width 335 height 8
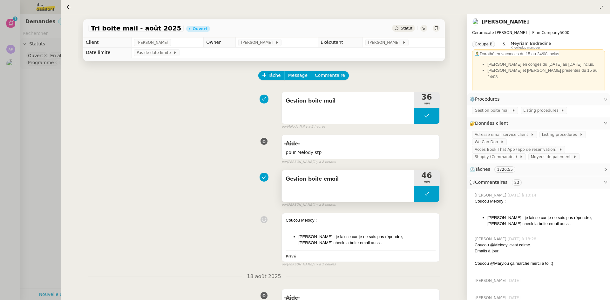
click at [416, 195] on button at bounding box center [426, 194] width 25 height 16
click at [416, 195] on div at bounding box center [420, 194] width 13 height 16
click at [52, 92] on div at bounding box center [305, 150] width 610 height 300
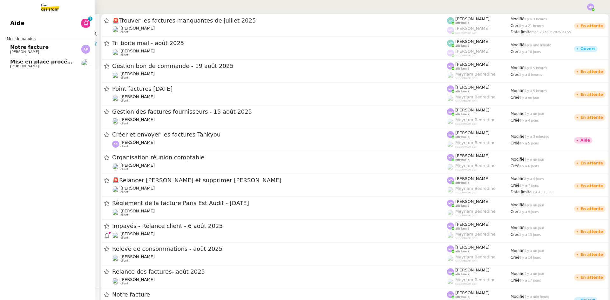
click at [16, 55] on link "Notre facture [PERSON_NAME]" at bounding box center [47, 49] width 95 height 15
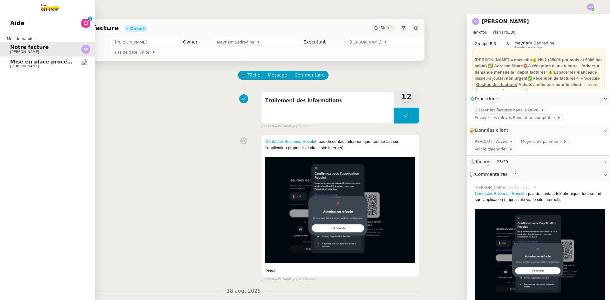
click at [28, 61] on span "Mise en place procédure - relevés bancaires mensuels" at bounding box center [87, 62] width 155 height 6
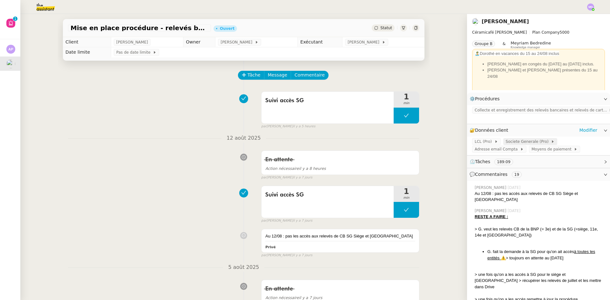
click at [520, 141] on span "Societe Generale (Pro)" at bounding box center [528, 142] width 45 height 6
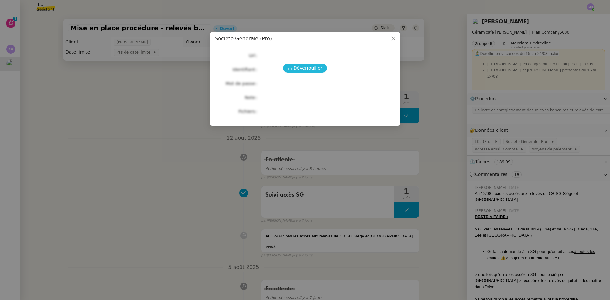
click at [310, 65] on span "Déverrouiller" at bounding box center [308, 68] width 29 height 7
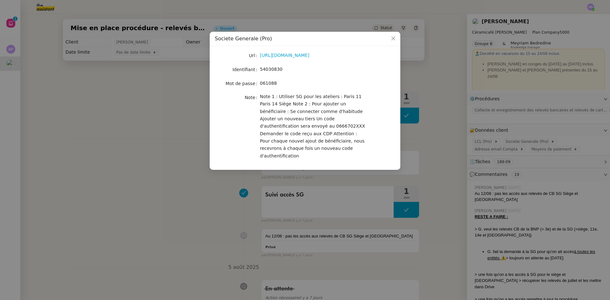
click at [136, 171] on nz-modal-container "Societe Generale (Pro) Url [URL][DOMAIN_NAME] Identifiant 54030830 Mot de passe…" at bounding box center [305, 150] width 610 height 300
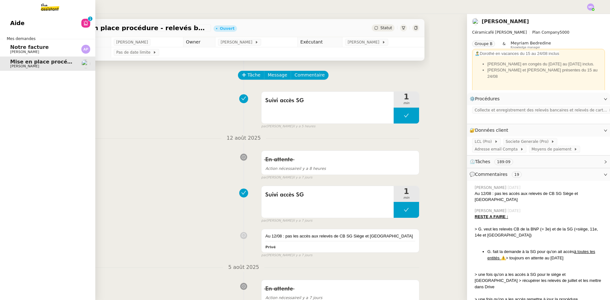
click at [48, 9] on img at bounding box center [44, 7] width 49 height 14
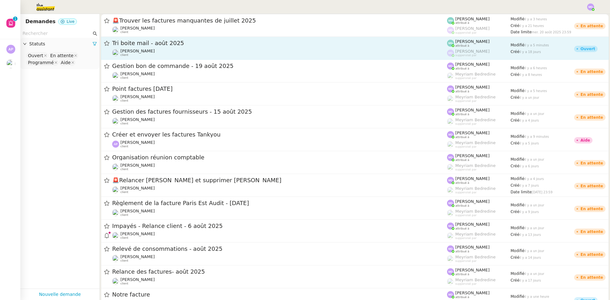
click at [147, 49] on span "[PERSON_NAME]" at bounding box center [137, 51] width 34 height 5
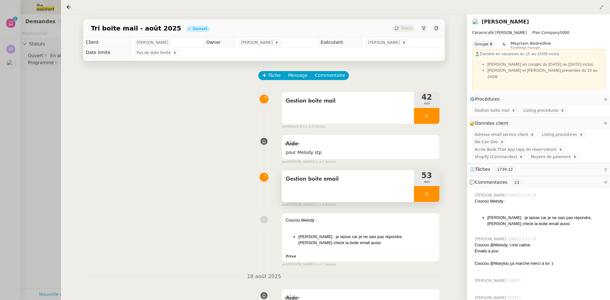
click at [430, 197] on div at bounding box center [426, 194] width 25 height 16
click at [433, 196] on icon at bounding box center [433, 194] width 5 height 5
click at [42, 94] on div at bounding box center [305, 150] width 610 height 300
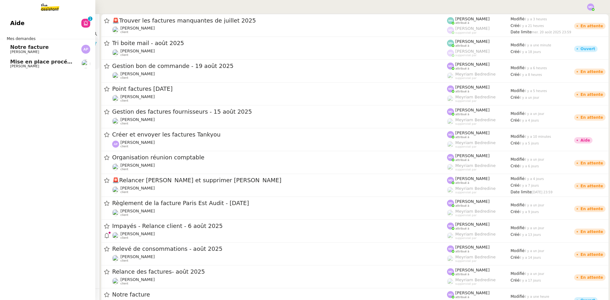
click at [13, 66] on span "[PERSON_NAME]" at bounding box center [24, 66] width 29 height 4
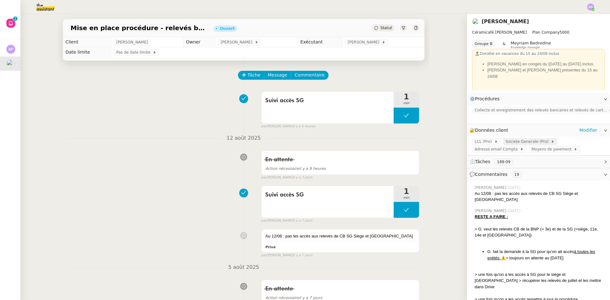
click at [526, 143] on span "Societe Generale (Pro)" at bounding box center [528, 142] width 45 height 6
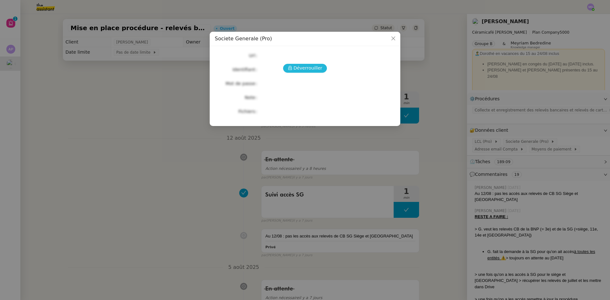
click at [316, 72] on button "Déverrouiller" at bounding box center [305, 68] width 44 height 9
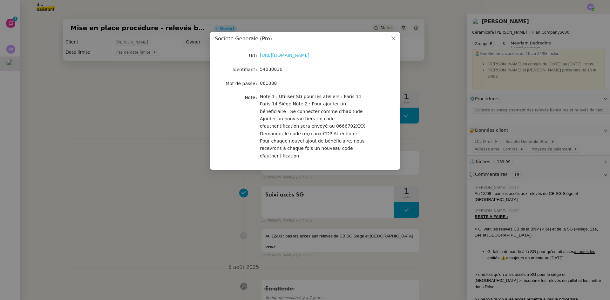
click at [293, 56] on link "[URL][DOMAIN_NAME]" at bounding box center [285, 55] width 50 height 5
drag, startPoint x: 162, startPoint y: 123, endPoint x: 328, endPoint y: 101, distance: 167.2
click at [164, 123] on nz-modal-container "Societe Generale (Pro) Url [URL][DOMAIN_NAME] Identifiant 54030830 Mot de passe…" at bounding box center [305, 150] width 610 height 300
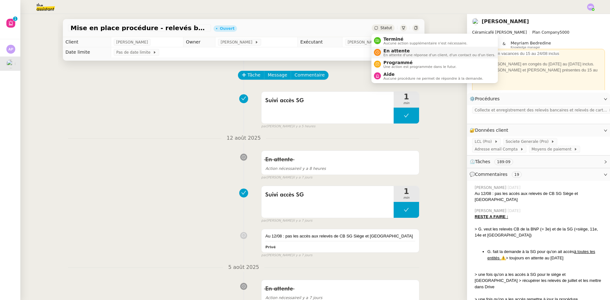
click at [389, 51] on span "En attente" at bounding box center [440, 50] width 112 height 5
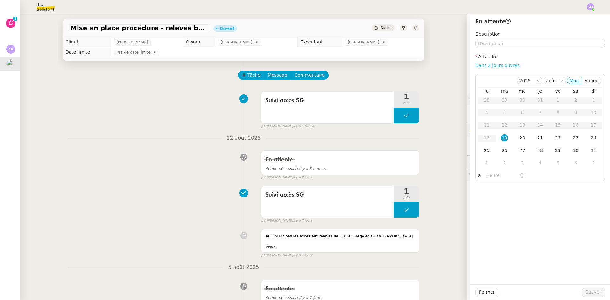
click at [490, 64] on link "Dans 2 jours ouvrés" at bounding box center [498, 65] width 44 height 5
type input "07:00"
click at [519, 135] on div "20" at bounding box center [522, 137] width 7 height 7
click at [590, 292] on span "Sauver" at bounding box center [594, 292] width 16 height 7
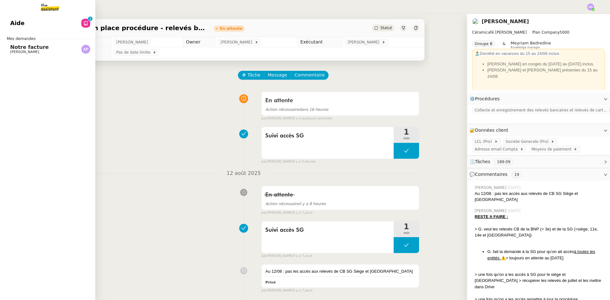
click at [49, 55] on link "Notre facture [PERSON_NAME]" at bounding box center [47, 49] width 95 height 15
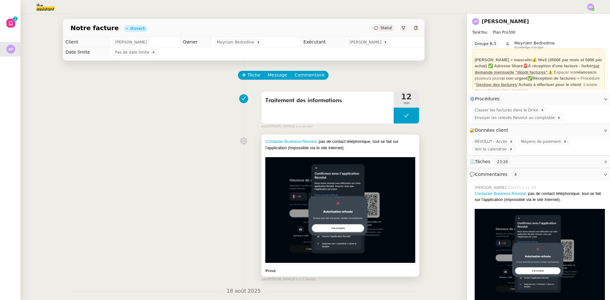
click at [350, 145] on div "Contacter Business Revolut : pas de contact téléphonique, tout se fait sur l'ap…" at bounding box center [340, 145] width 150 height 12
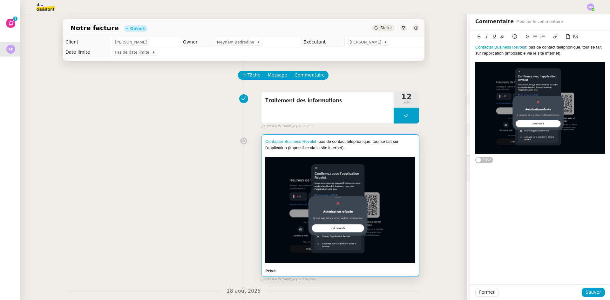
click at [560, 54] on div "Contacter Business Revolut : pas de contact téléphonique, tout se fait sur l'ap…" at bounding box center [541, 51] width 130 height 12
click at [487, 285] on div "Fermer Sauver" at bounding box center [540, 293] width 140 height 16
click at [485, 294] on span "Fermer" at bounding box center [487, 292] width 16 height 7
